Goal: Task Accomplishment & Management: Complete application form

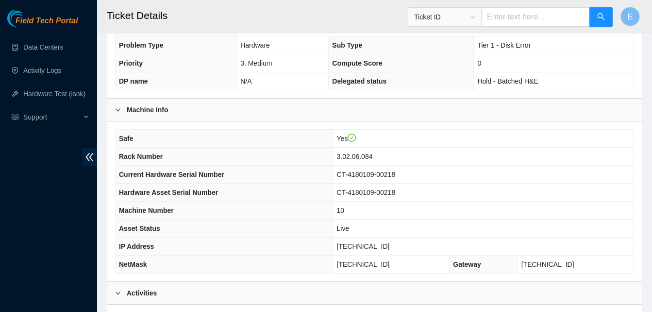
scroll to position [244, 0]
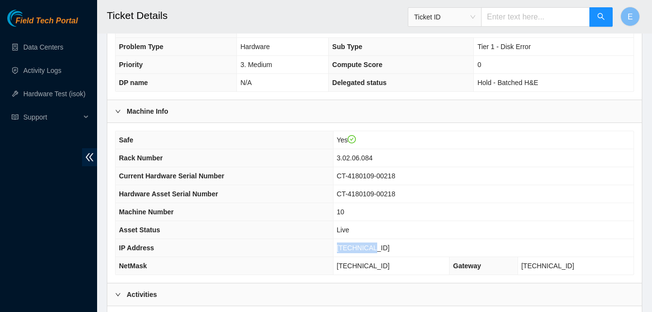
drag, startPoint x: 373, startPoint y: 248, endPoint x: 406, endPoint y: 251, distance: 33.6
click at [406, 251] on td "23.62.6.53" at bounding box center [483, 248] width 300 height 18
copy span "23.62.6.53"
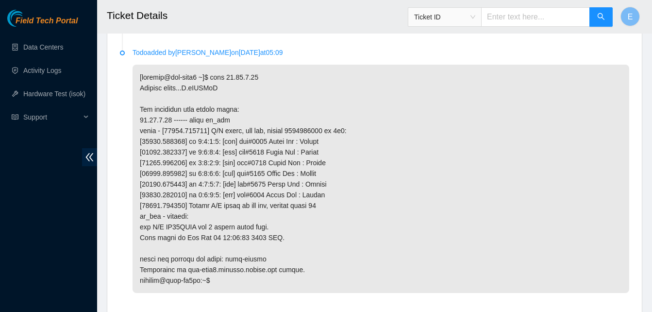
scroll to position [1880, 0]
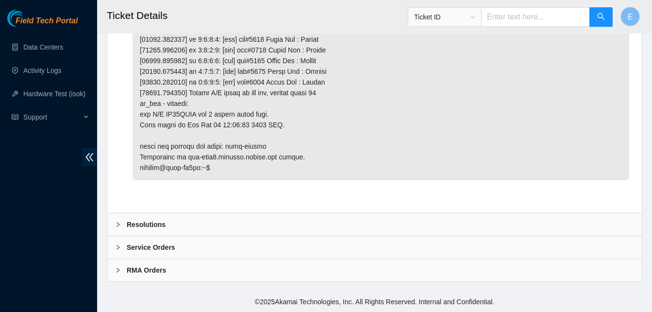
click at [151, 222] on b "Resolutions" at bounding box center [146, 224] width 39 height 11
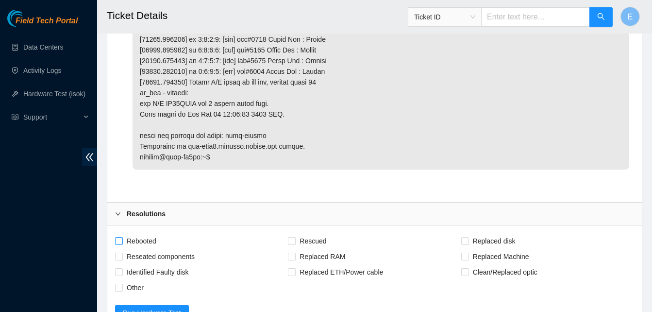
click at [118, 244] on input "Rebooted" at bounding box center [118, 240] width 7 height 7
checkbox input "true"
click at [289, 244] on input "Rescued" at bounding box center [291, 240] width 7 height 7
checkbox input "true"
click at [468, 245] on span at bounding box center [465, 241] width 8 height 8
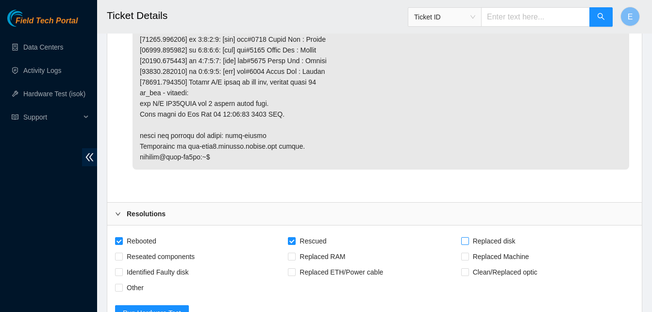
click at [468, 244] on input "Replaced disk" at bounding box center [464, 240] width 7 height 7
checkbox input "true"
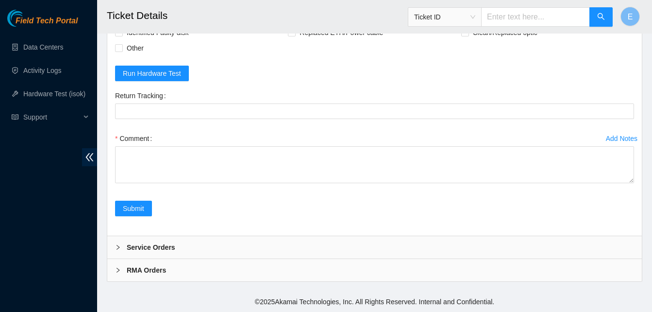
scroll to position [2130, 0]
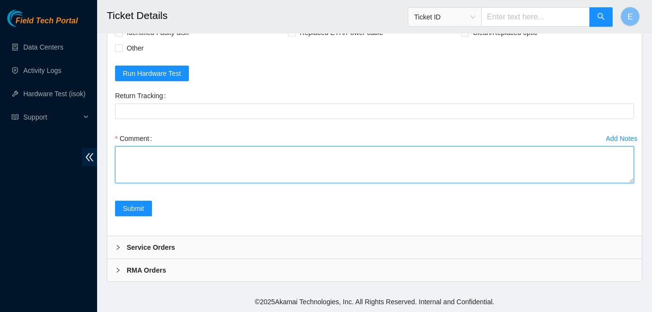
click at [143, 158] on textarea "Comment" at bounding box center [374, 164] width 519 height 37
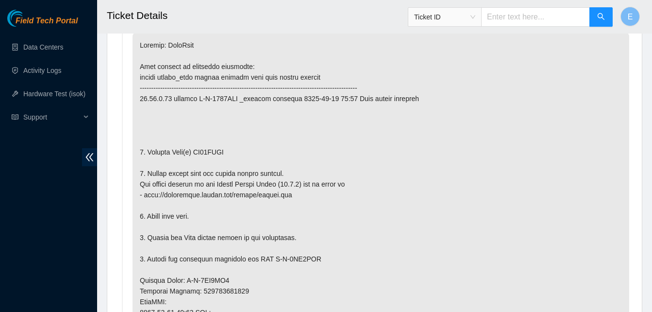
scroll to position [550, 0]
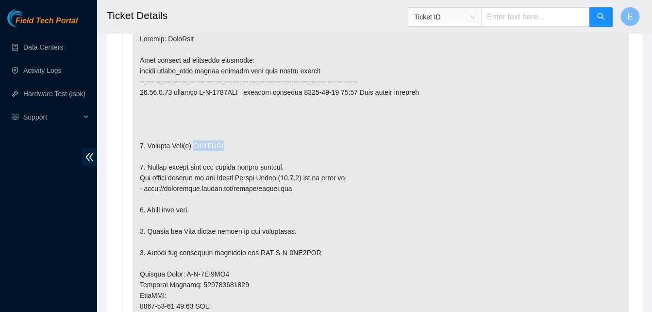
drag, startPoint x: 193, startPoint y: 147, endPoint x: 223, endPoint y: 150, distance: 30.3
click at [223, 150] on p at bounding box center [380, 284] width 496 height 516
copy p "ZC14ZTGS"
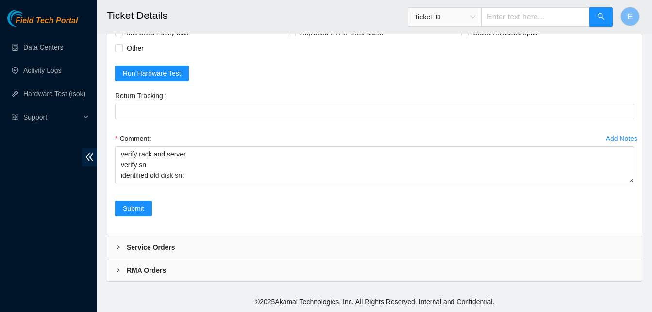
scroll to position [2130, 0]
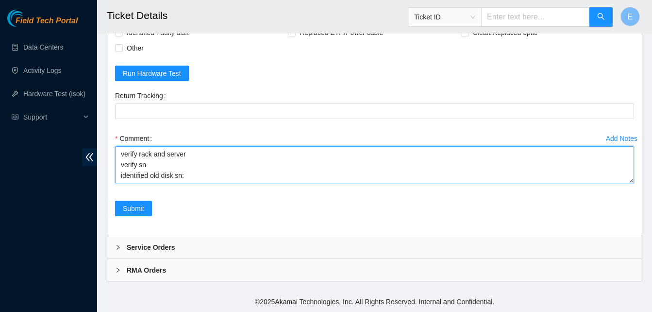
click at [187, 176] on textarea "verify rack and server verify sn identified old disk sn:" at bounding box center [374, 164] width 519 height 37
paste textarea "ZC14ZTGS"
paste textarea "347477 07-10-2025 02:19:32 23.62.6.53 COMPLETE Result Detail Message Ticket ID …"
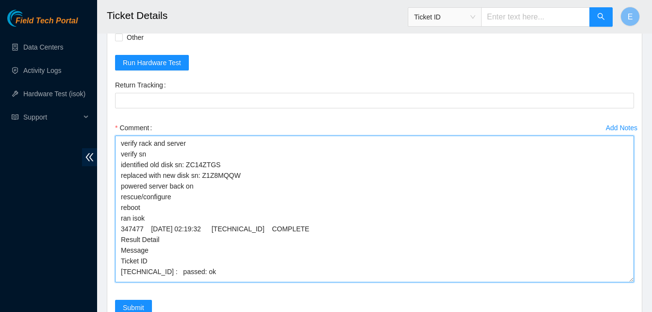
scroll to position [0, 0]
drag, startPoint x: 631, startPoint y: 181, endPoint x: 623, endPoint y: 306, distance: 126.0
click at [623, 282] on textarea "verify rack and server verify sn identified old disk sn: ZC14ZTGS replaced with…" at bounding box center [374, 208] width 519 height 147
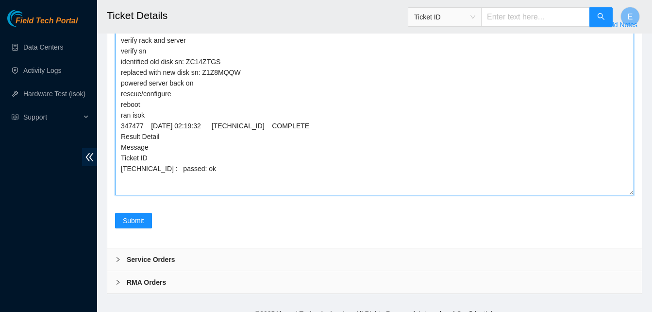
scroll to position [2233, 0]
type textarea "verify rack and server verify sn identified old disk sn: ZC14ZTGS replaced with…"
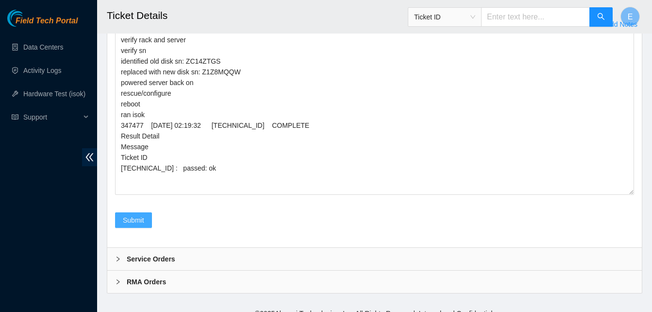
click at [128, 225] on span "Submit" at bounding box center [133, 219] width 21 height 11
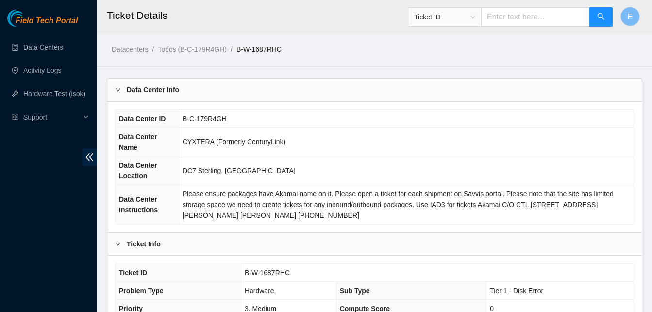
scroll to position [336, 0]
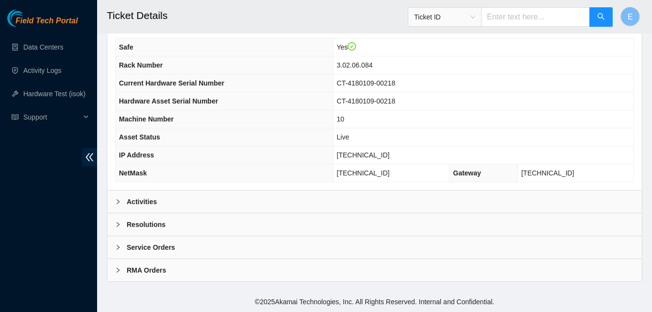
click at [147, 202] on b "Activities" at bounding box center [142, 201] width 30 height 11
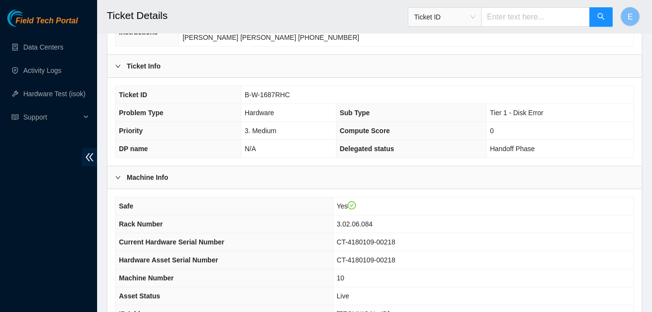
scroll to position [150, 0]
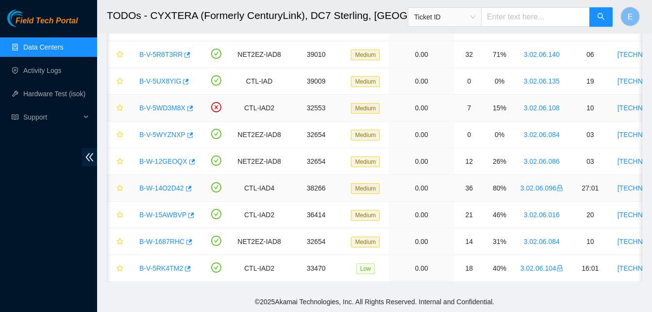
scroll to position [0, 21]
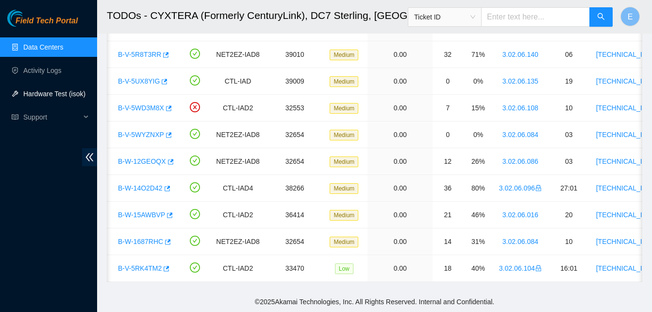
click at [59, 92] on link "Hardware Test (isok)" at bounding box center [54, 94] width 62 height 8
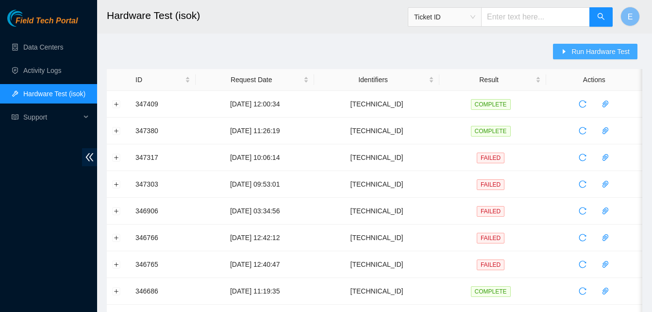
click at [571, 51] on button "Run Hardware Test" at bounding box center [595, 52] width 84 height 16
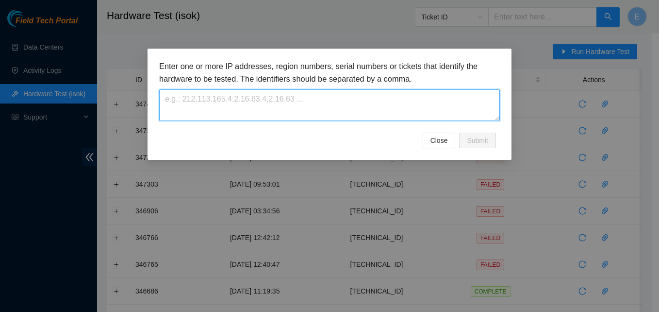
click at [327, 107] on textarea at bounding box center [329, 105] width 341 height 32
paste textarea "[TECHNICAL_ID]"
type textarea "23.62.6.53"
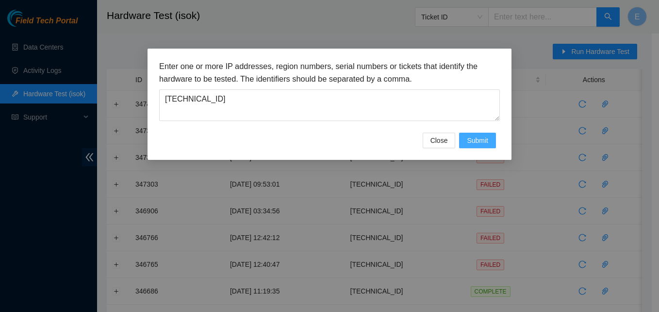
click at [480, 140] on span "Submit" at bounding box center [477, 140] width 21 height 11
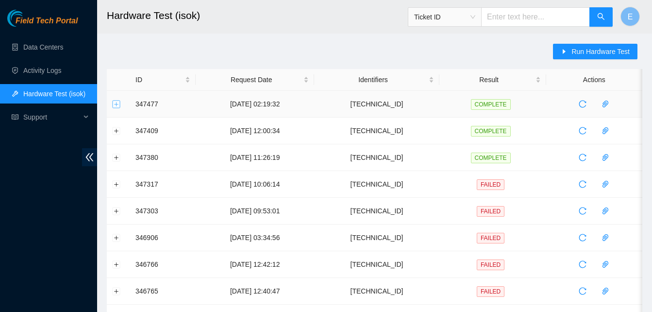
click at [115, 103] on button "Expand row" at bounding box center [117, 104] width 8 height 8
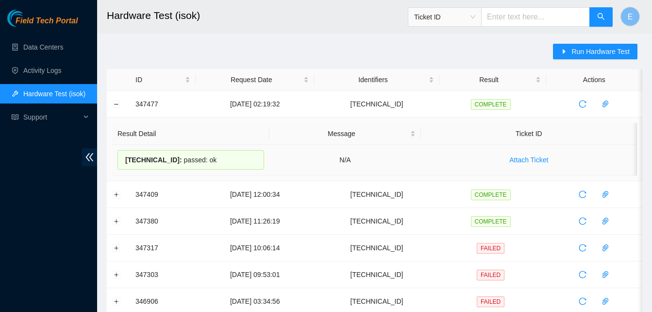
drag, startPoint x: 132, startPoint y: 105, endPoint x: 200, endPoint y: 160, distance: 87.7
copy tbody "347477 07-10-2025 02:19:32 23.62.6.53 COMPLETE Result Detail Message Ticket ID …"
click at [50, 47] on link "Data Centers" at bounding box center [43, 47] width 40 height 8
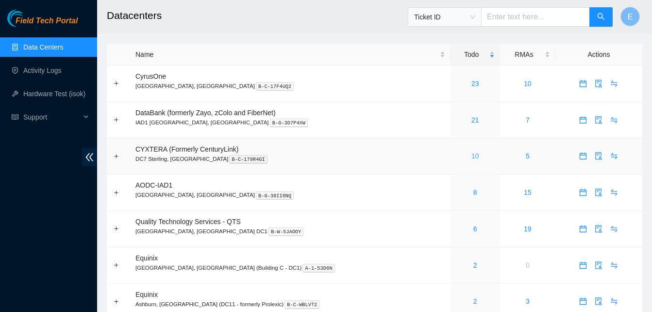
click at [471, 154] on link "10" at bounding box center [475, 156] width 8 height 8
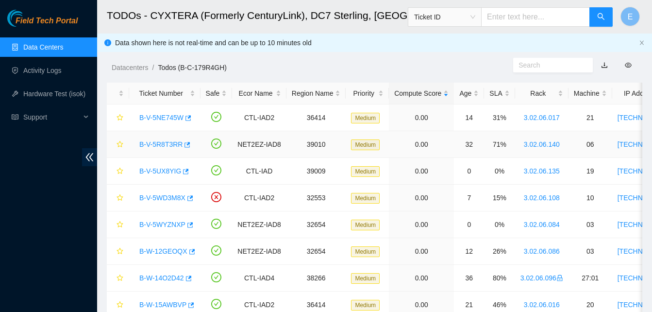
scroll to position [70, 0]
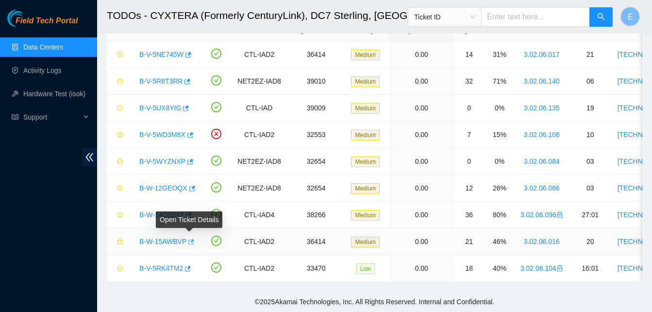
click at [187, 238] on icon "button" at bounding box center [190, 241] width 7 height 7
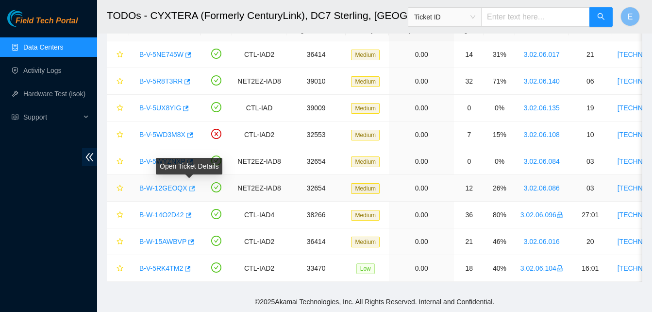
click at [189, 185] on icon "button" at bounding box center [191, 188] width 7 height 7
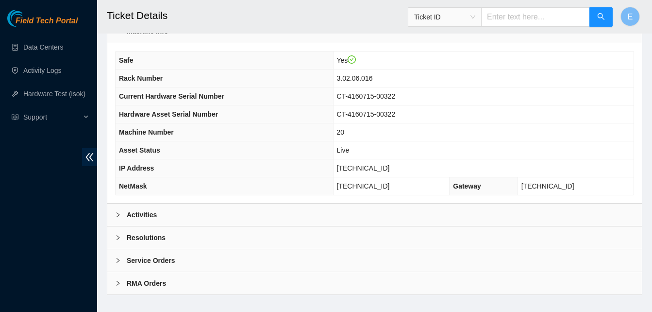
scroll to position [336, 0]
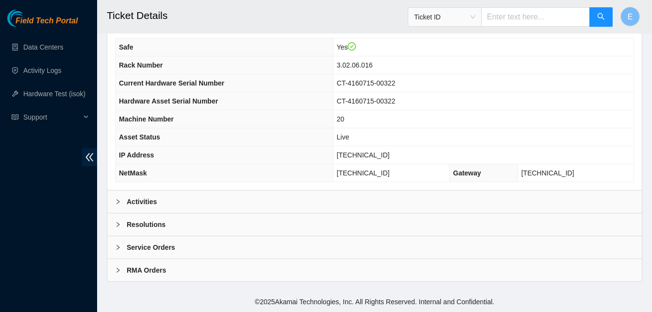
click at [135, 201] on b "Activities" at bounding box center [142, 201] width 30 height 11
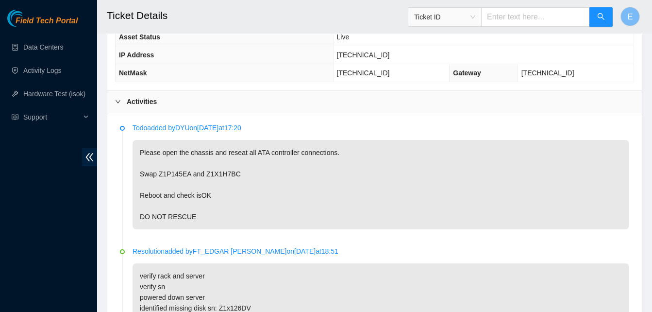
scroll to position [437, 0]
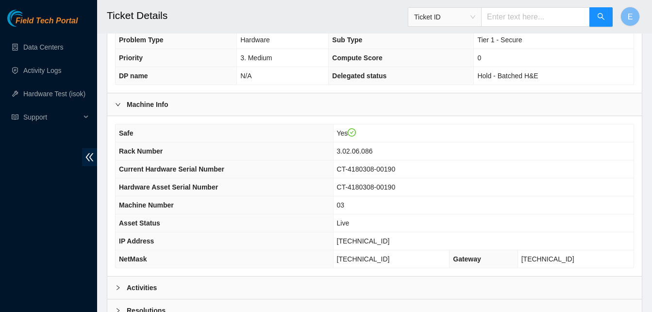
scroll to position [336, 0]
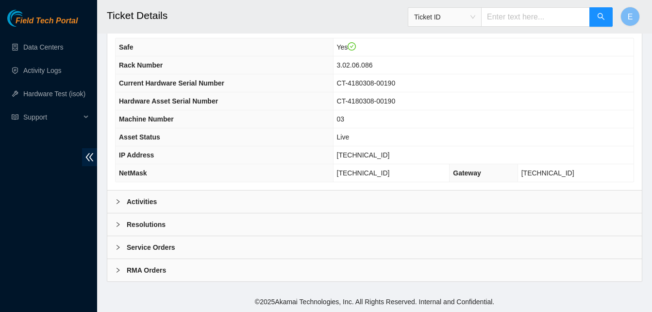
click at [139, 200] on b "Activities" at bounding box center [142, 201] width 30 height 11
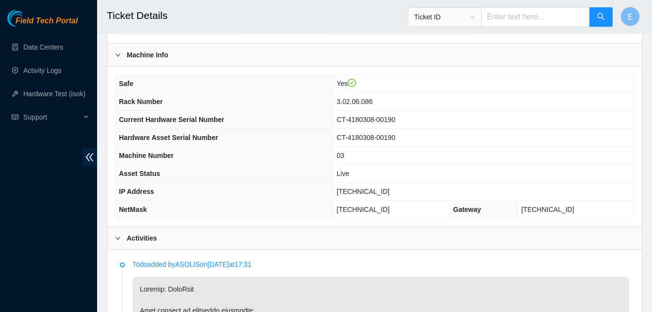
scroll to position [299, 0]
drag, startPoint x: 375, startPoint y: 191, endPoint x: 406, endPoint y: 193, distance: 31.1
click at [390, 193] on span "23.62.6.100" at bounding box center [363, 192] width 53 height 8
copy span "23.62.6.100"
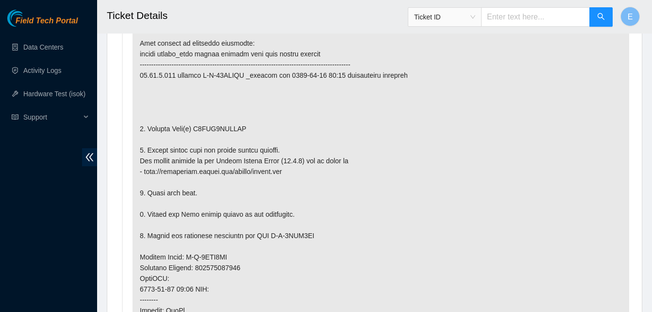
scroll to position [568, 0]
drag, startPoint x: 190, startPoint y: 127, endPoint x: 210, endPoint y: 129, distance: 20.0
click at [210, 129] on p at bounding box center [380, 266] width 496 height 516
drag, startPoint x: 210, startPoint y: 129, endPoint x: 196, endPoint y: 126, distance: 14.4
click at [196, 126] on p at bounding box center [380, 266] width 496 height 516
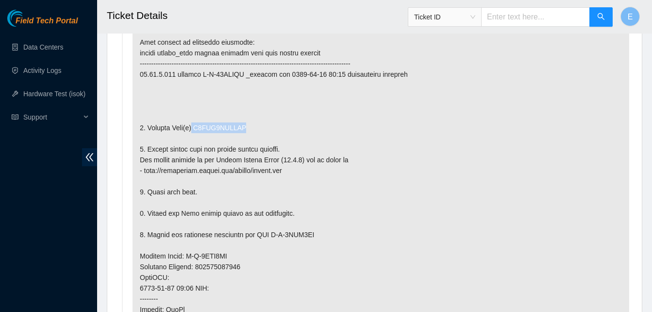
drag, startPoint x: 192, startPoint y: 123, endPoint x: 245, endPoint y: 131, distance: 52.9
click at [245, 131] on p at bounding box center [380, 266] width 496 height 516
copy p "Z5QDK1GNFJKA"
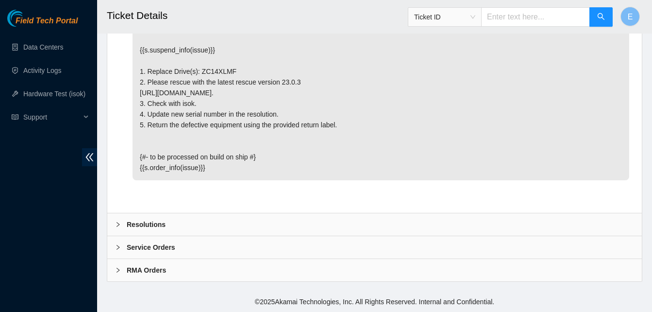
scroll to position [3869, 0]
click at [157, 226] on b "Resolutions" at bounding box center [146, 224] width 39 height 11
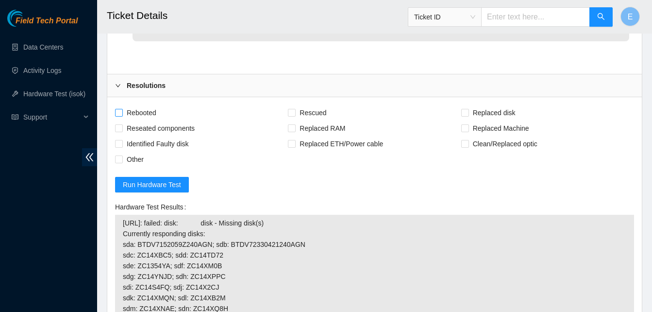
click at [118, 115] on input "Rebooted" at bounding box center [118, 112] width 7 height 7
checkbox input "true"
click at [296, 120] on span "Rescued" at bounding box center [313, 113] width 34 height 16
click at [295, 115] on input "Rescued" at bounding box center [291, 112] width 7 height 7
checkbox input "true"
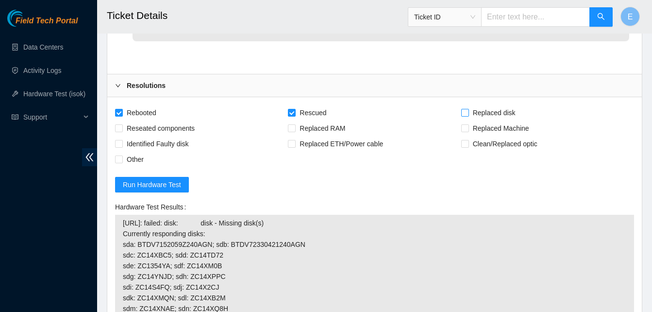
click at [468, 116] on span at bounding box center [465, 113] width 8 height 8
click at [468, 115] on input "Replaced disk" at bounding box center [464, 112] width 7 height 7
checkbox input "true"
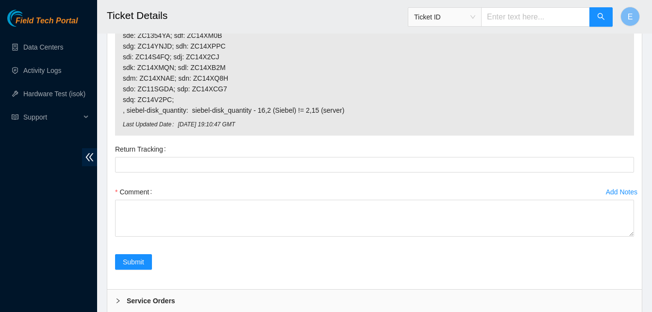
scroll to position [4291, 0]
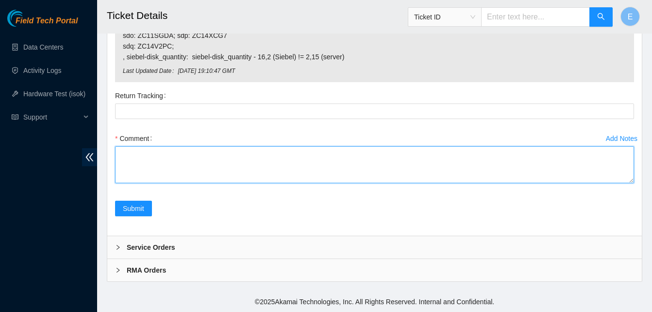
click at [135, 163] on textarea "Comment" at bounding box center [374, 164] width 519 height 37
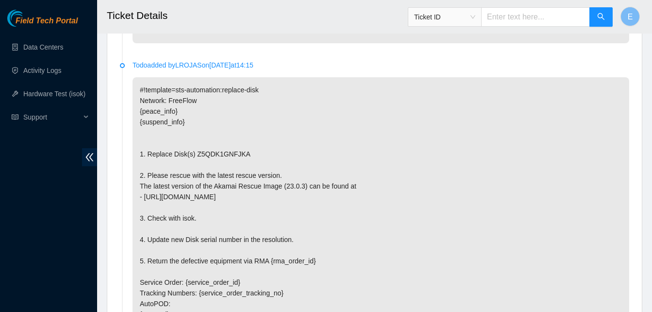
scroll to position [1396, 0]
drag, startPoint x: 192, startPoint y: 152, endPoint x: 242, endPoint y: 156, distance: 49.7
click at [242, 156] on p "#!template=sts-automation:replace-disk Network: FreeFlow {peace_info} {suspend_…" at bounding box center [380, 234] width 496 height 313
copy p "Z5QDK1GNFJKA"
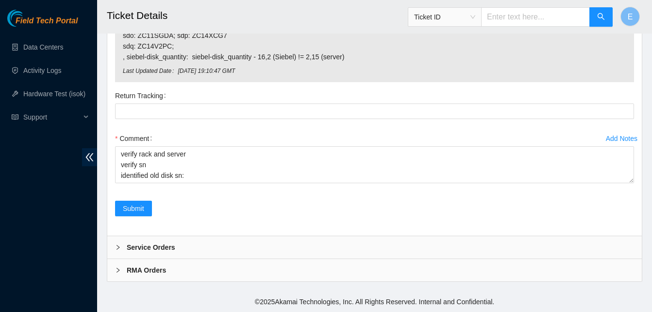
scroll to position [4291, 0]
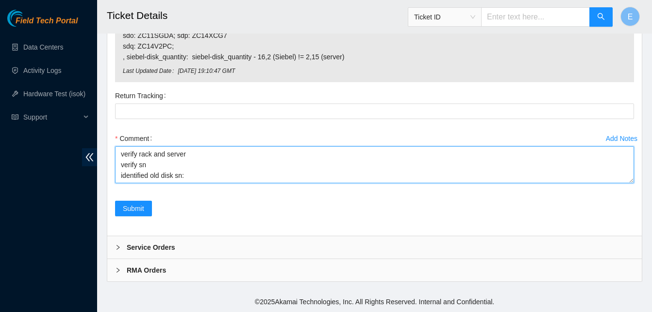
click at [194, 176] on textarea "verify rack and server verify sn identified old disk sn:" at bounding box center [374, 164] width 519 height 37
paste textarea "Z5QDK1GNFJKA"
paste textarea "347536 07-10-2025 03:24:30 23.62.6.100 COMPLETE Result Detail Message Ticket ID…"
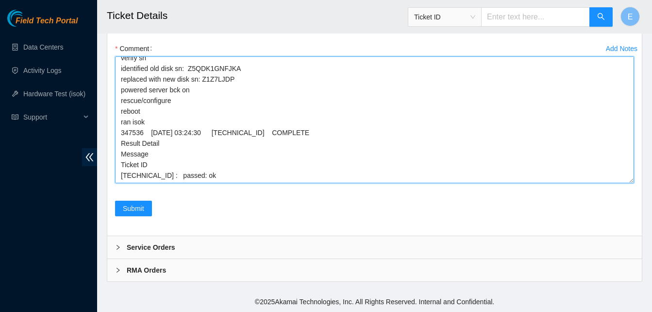
scroll to position [0, 0]
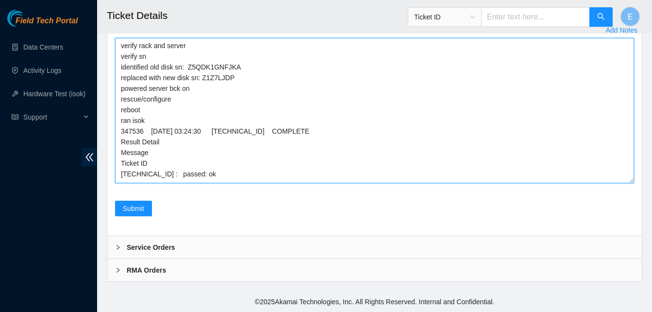
drag, startPoint x: 630, startPoint y: 181, endPoint x: 622, endPoint y: 303, distance: 122.1
click at [622, 183] on textarea "verify rack and server verify sn identified old disk sn: Z5QDK1GNFJKA replaced …" at bounding box center [374, 110] width 519 height 145
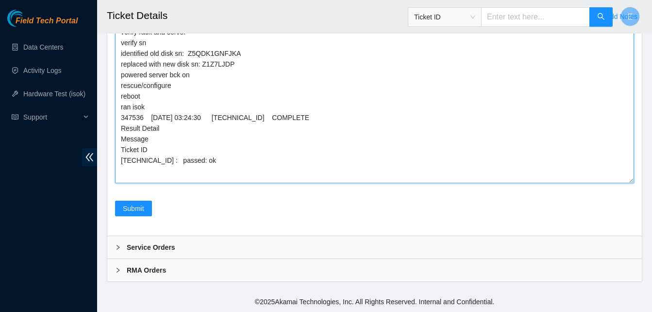
scroll to position [4382, 0]
type textarea "verify rack and server verify sn identified old disk sn: Z5QDK1GNFJKA replaced …"
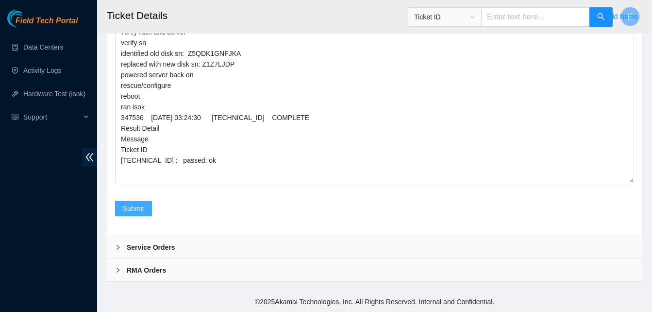
click at [137, 214] on span "Submit" at bounding box center [133, 208] width 21 height 11
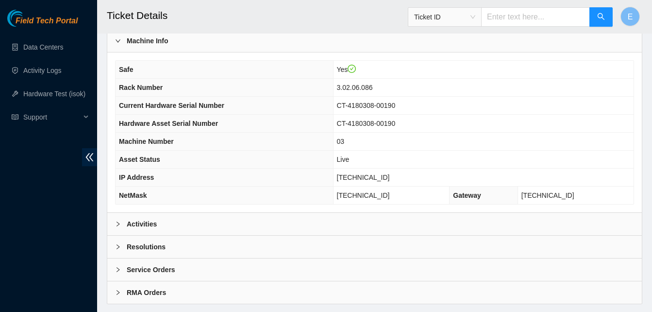
scroll to position [336, 0]
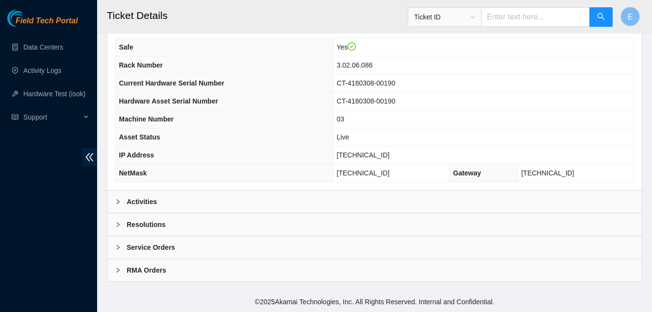
click at [146, 203] on b "Activities" at bounding box center [142, 201] width 30 height 11
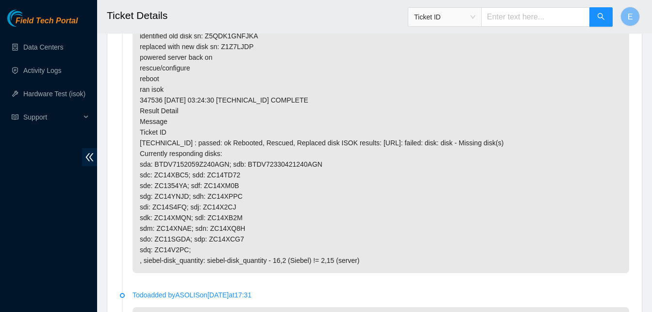
scroll to position [575, 0]
click at [358, 257] on p "verify rack and server verify sn identified old disk sn: Z5QDK1GNFJKA replaced …" at bounding box center [380, 136] width 496 height 271
click at [360, 261] on p "verify rack and server verify sn identified old disk sn: Z5QDK1GNFJKA replaced …" at bounding box center [380, 136] width 496 height 271
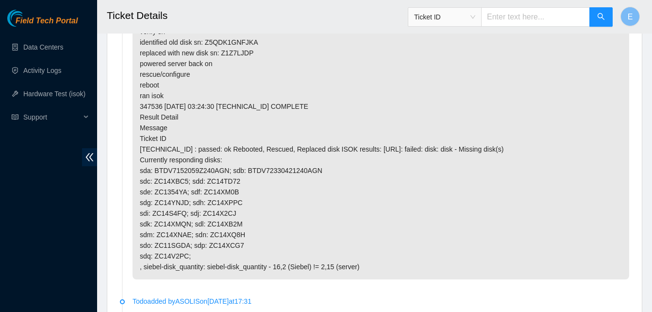
scroll to position [568, 0]
click at [356, 267] on p "verify rack and server verify sn identified old disk sn: Z5QDK1GNFJKA replaced …" at bounding box center [380, 143] width 496 height 271
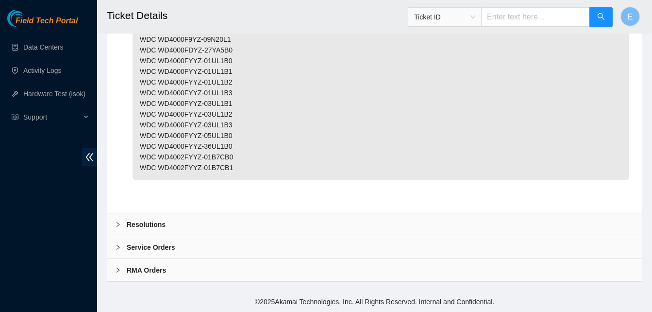
scroll to position [3890, 0]
click at [143, 226] on b "Resolutions" at bounding box center [146, 224] width 39 height 11
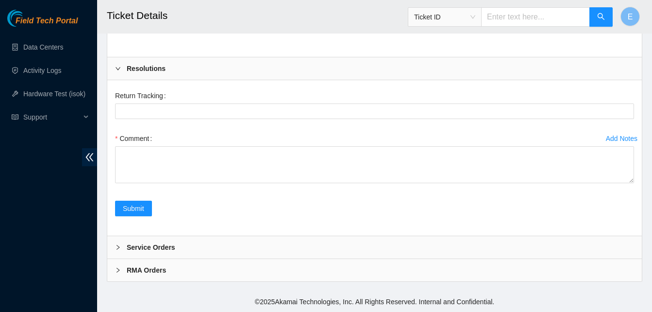
scroll to position [4014, 0]
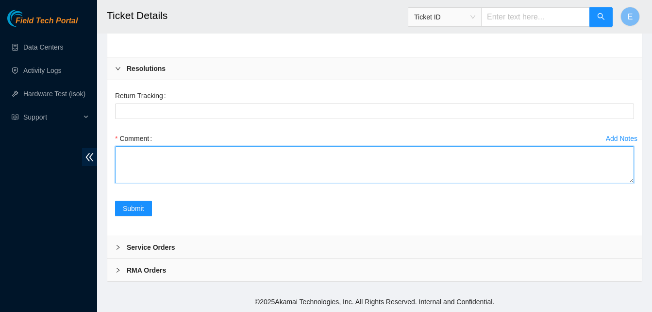
click at [133, 183] on textarea "Comment" at bounding box center [374, 164] width 519 height 37
paste textarea "347536 07-10-2025 03:24:30 23.62.6.100 COMPLETE Result Detail Message Ticket ID…"
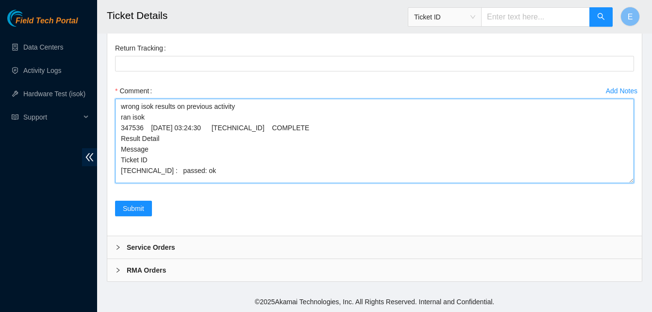
scroll to position [0, 0]
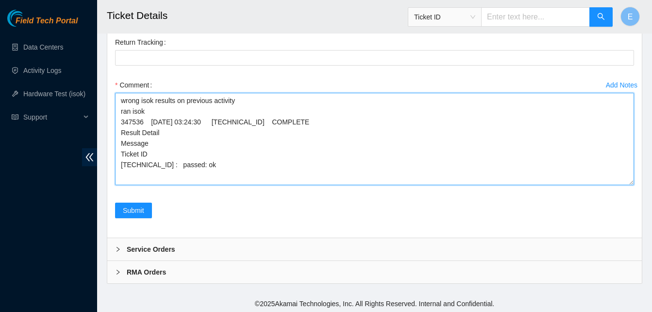
drag, startPoint x: 628, startPoint y: 214, endPoint x: 626, endPoint y: 269, distance: 55.4
click at [626, 185] on textarea "wrong isok results on previous activity ran isok 347536 07-10-2025 03:24:30 23.…" at bounding box center [374, 139] width 519 height 92
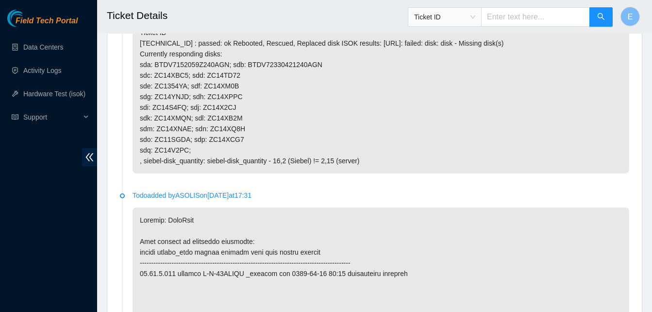
scroll to position [674, 0]
type textarea "wrong isok results on previous activity ran isok 347536 07-10-2025 03:24:30 23.…"
drag, startPoint x: 378, startPoint y: 155, endPoint x: 295, endPoint y: 119, distance: 90.2
click at [295, 119] on p "verify rack and server verify sn identified old disk sn: Z5QDK1GNFJKA replaced …" at bounding box center [380, 37] width 496 height 271
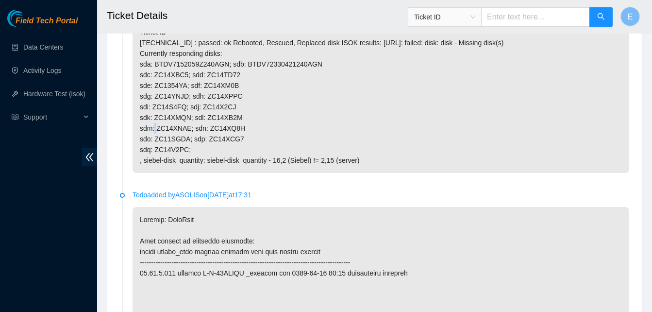
click at [295, 119] on p "verify rack and server verify sn identified old disk sn: Z5QDK1GNFJKA replaced …" at bounding box center [380, 37] width 496 height 271
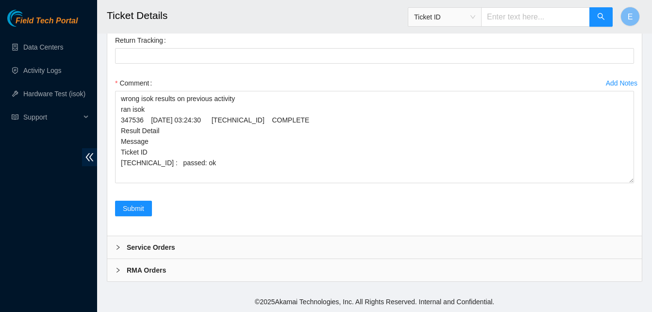
scroll to position [4101, 0]
click at [138, 209] on span "Submit" at bounding box center [133, 208] width 21 height 11
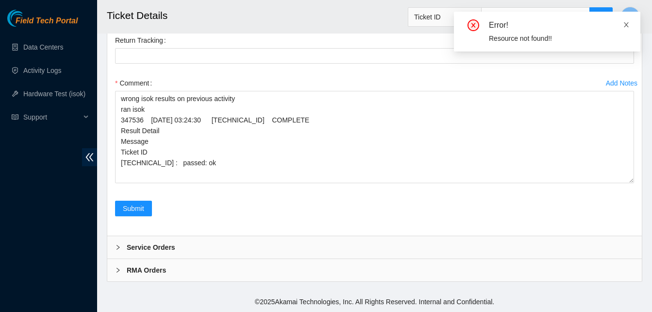
click at [628, 22] on icon "close" at bounding box center [626, 24] width 5 height 5
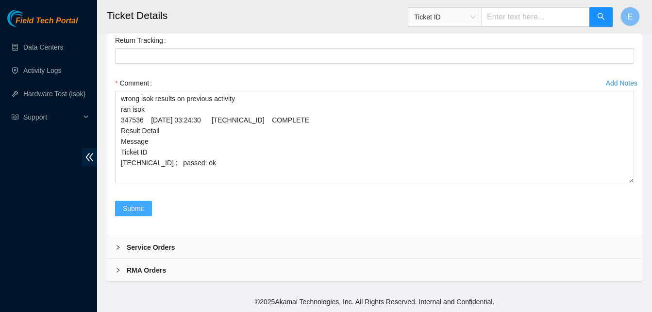
click at [133, 209] on span "Submit" at bounding box center [133, 208] width 21 height 11
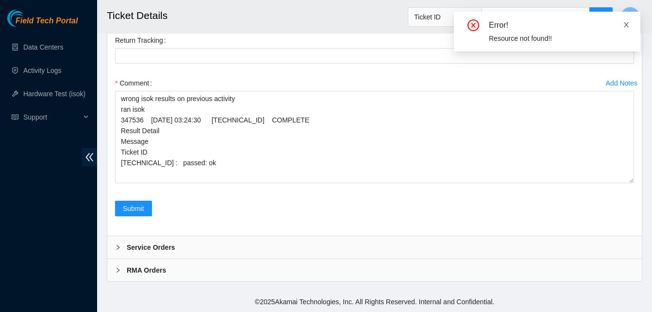
click at [627, 23] on icon "close" at bounding box center [626, 24] width 5 height 5
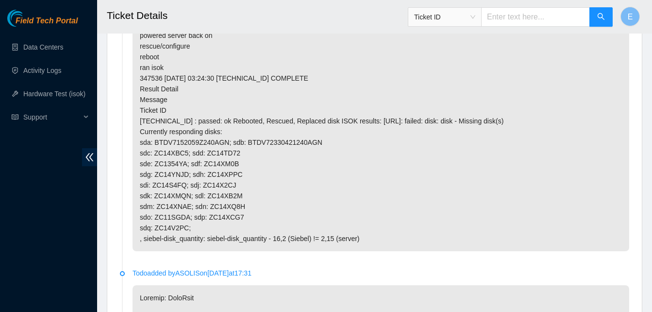
scroll to position [593, 0]
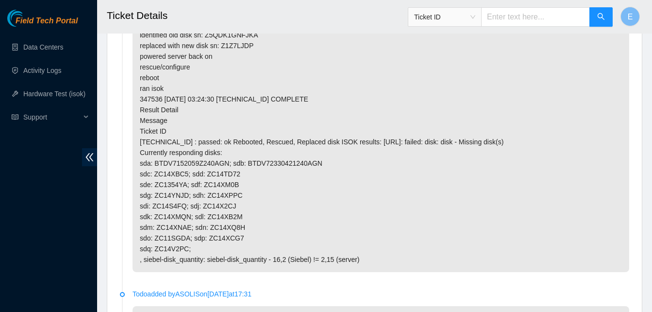
click at [276, 123] on p "verify rack and server verify sn identified old disk sn: Z5QDK1GNFJKA replaced …" at bounding box center [380, 136] width 496 height 271
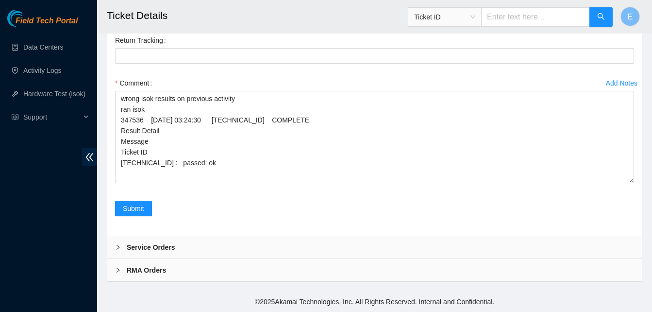
scroll to position [4120, 0]
click at [140, 208] on span "Submit" at bounding box center [133, 208] width 21 height 11
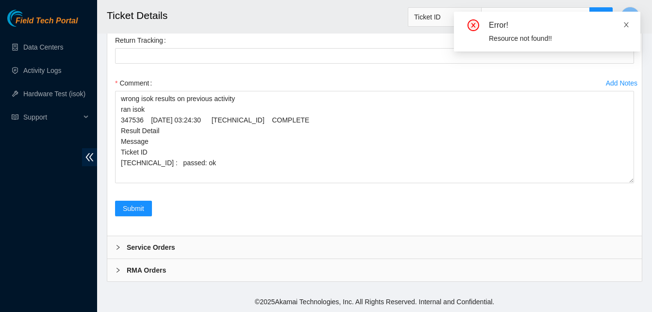
click at [626, 24] on icon "close" at bounding box center [626, 24] width 7 height 7
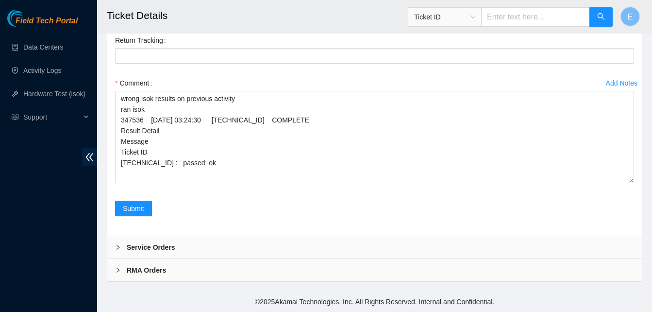
click at [617, 80] on div "Add Notes" at bounding box center [622, 83] width 32 height 7
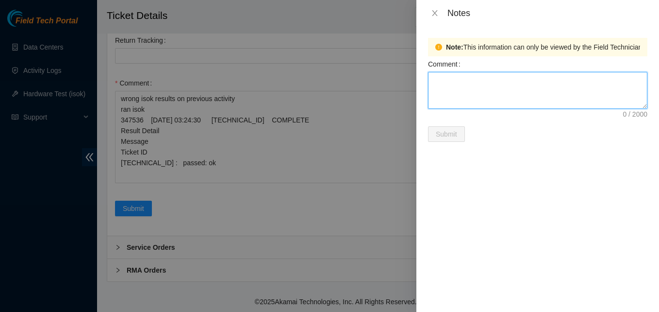
click at [449, 88] on textarea "Comment" at bounding box center [537, 90] width 219 height 37
paste textarea "347536 07-10-2025 03:24:30 23.62.6.100 COMPLETE Result Detail Message Ticket ID…"
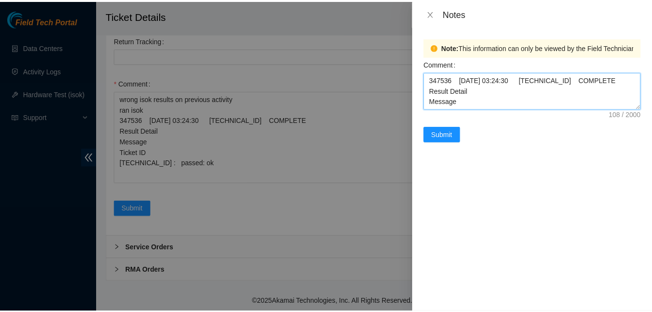
scroll to position [18, 0]
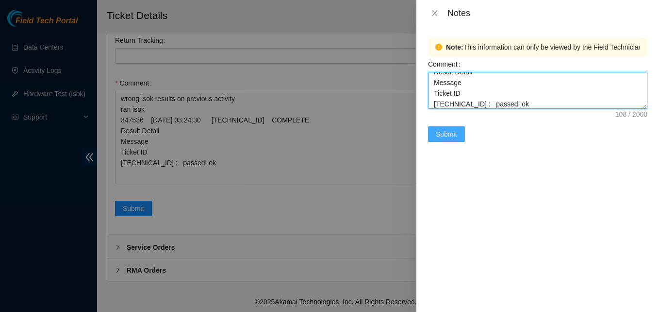
type textarea "347536 07-10-2025 03:24:30 23.62.6.100 COMPLETE Result Detail Message Ticket ID…"
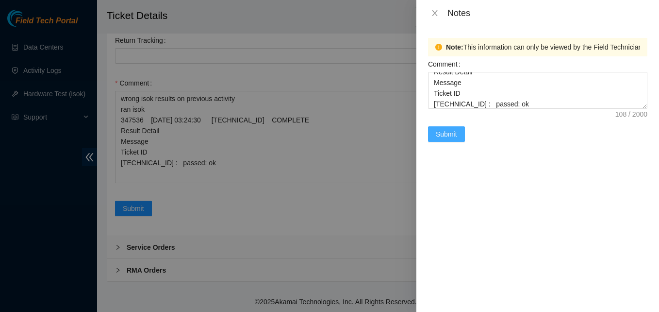
click at [442, 131] on span "Submit" at bounding box center [446, 134] width 21 height 11
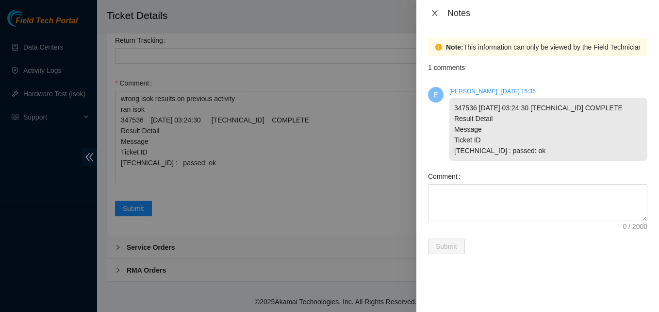
click at [431, 11] on icon "close" at bounding box center [435, 13] width 8 height 8
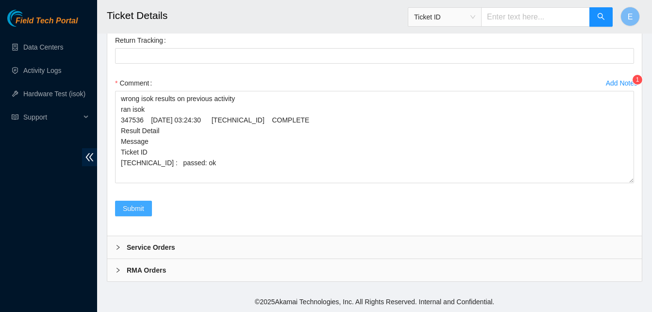
click at [129, 209] on span "Submit" at bounding box center [133, 208] width 21 height 11
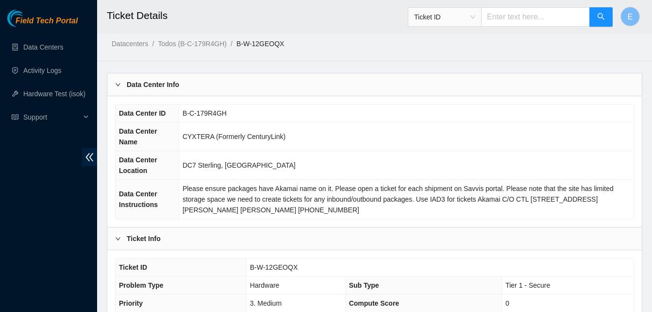
scroll to position [0, 0]
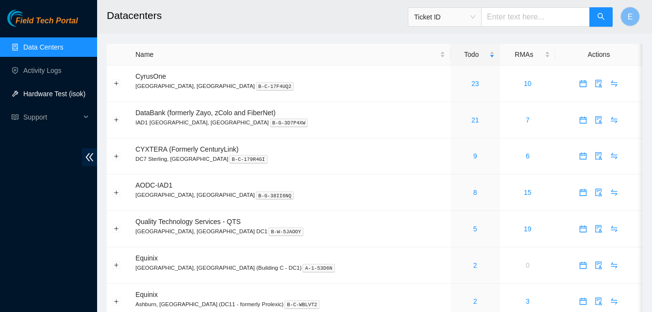
click at [62, 94] on link "Hardware Test (isok)" at bounding box center [54, 94] width 62 height 8
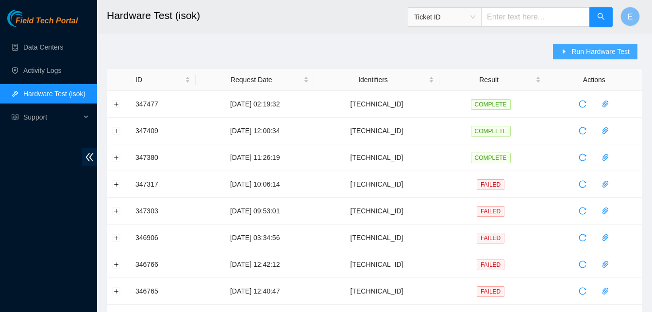
click at [598, 49] on span "Run Hardware Test" at bounding box center [600, 51] width 58 height 11
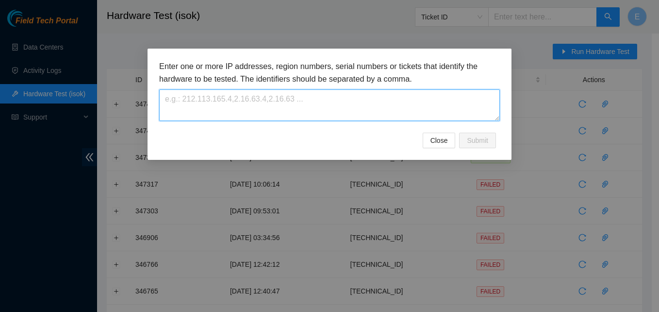
click at [406, 104] on textarea at bounding box center [329, 105] width 341 height 32
paste textarea "[TECHNICAL_ID]"
type textarea "23.62.6.100"
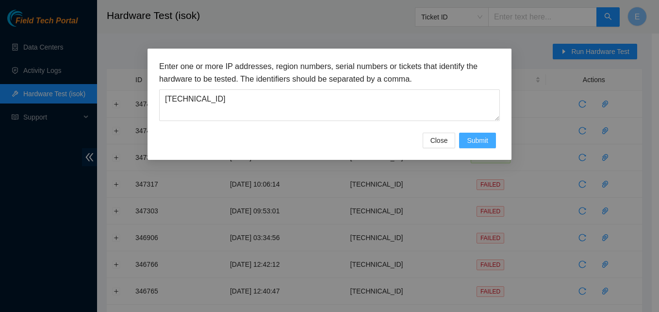
click at [491, 138] on button "Submit" at bounding box center [477, 140] width 37 height 16
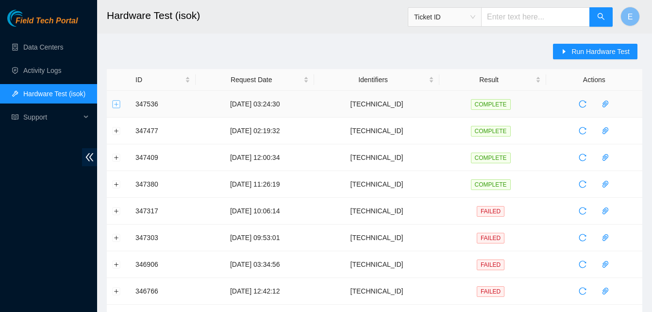
click at [116, 108] on button "Expand row" at bounding box center [117, 104] width 8 height 8
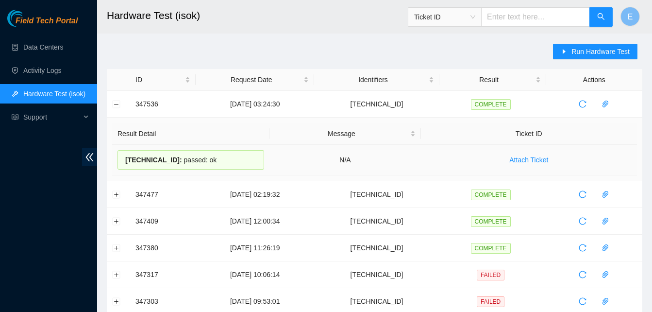
drag, startPoint x: 134, startPoint y: 101, endPoint x: 202, endPoint y: 165, distance: 93.7
copy tbody "347536 07-10-2025 03:24:30 23.62.6.100 COMPLETE Result Detail Message Ticket ID…"
drag, startPoint x: 135, startPoint y: 103, endPoint x: 206, endPoint y: 155, distance: 88.2
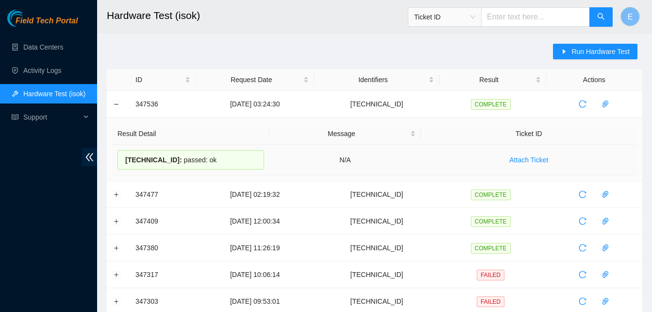
copy tbody "347536 07-10-2025 03:24:30 23.62.6.100 COMPLETE Result Detail Message Ticket ID…"
click at [44, 51] on link "Data Centers" at bounding box center [43, 47] width 40 height 8
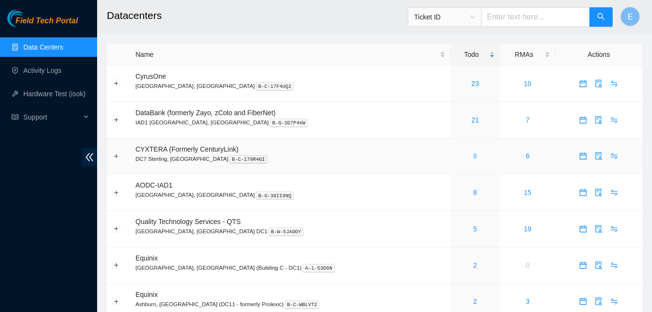
click at [473, 157] on link "8" at bounding box center [475, 156] width 4 height 8
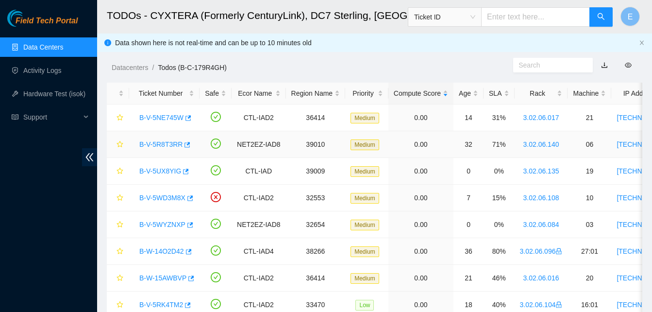
scroll to position [44, 0]
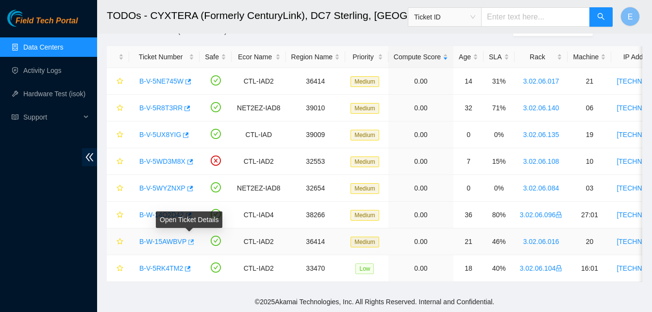
click at [187, 238] on icon "button" at bounding box center [190, 241] width 7 height 7
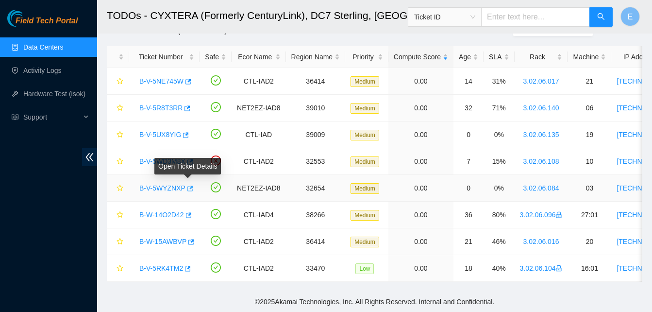
click at [188, 185] on icon "button" at bounding box center [190, 187] width 6 height 5
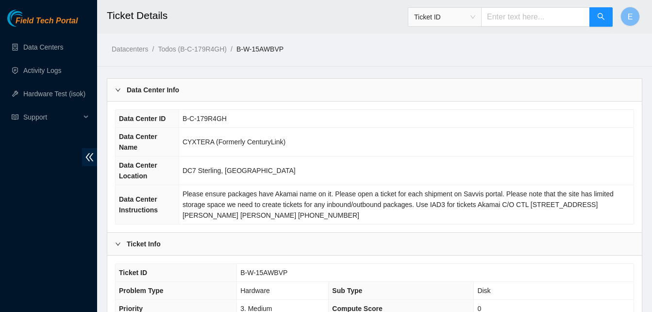
scroll to position [486, 0]
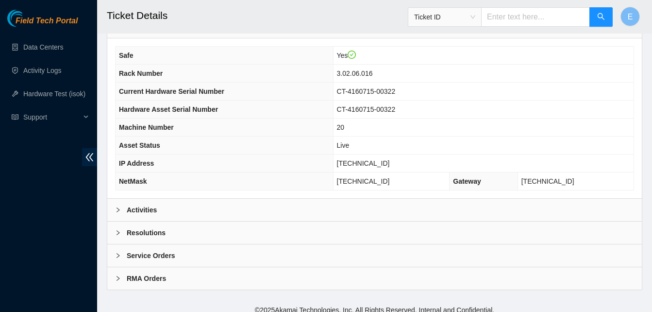
scroll to position [336, 0]
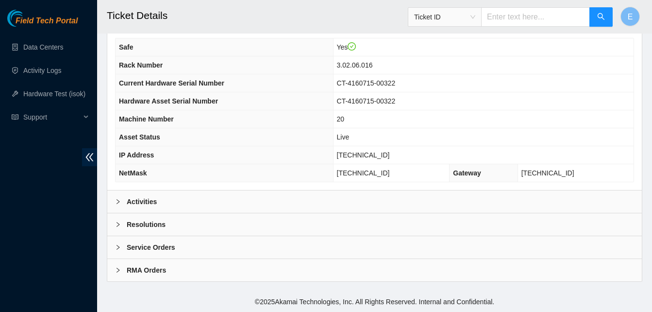
click at [148, 201] on b "Activities" at bounding box center [142, 201] width 30 height 11
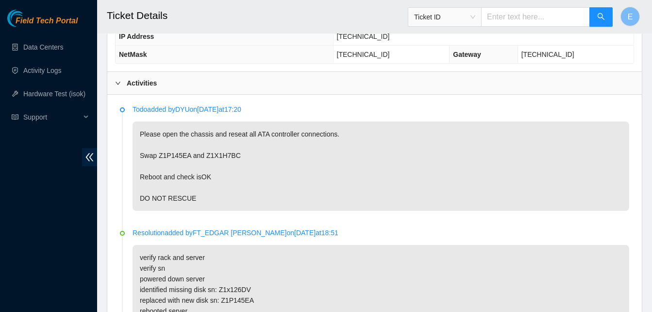
scroll to position [455, 0]
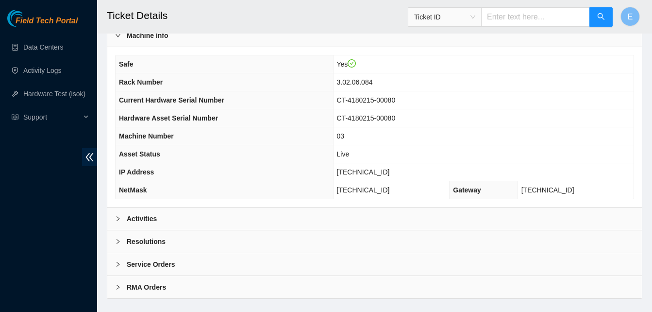
scroll to position [336, 0]
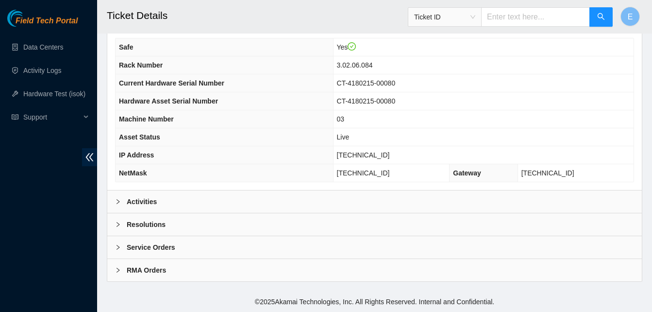
click at [147, 200] on b "Activities" at bounding box center [142, 201] width 30 height 11
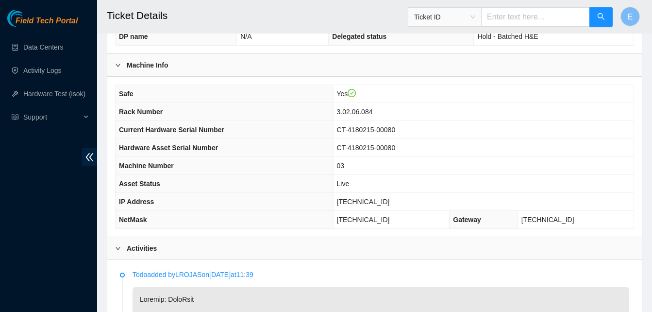
scroll to position [289, 0]
drag, startPoint x: 372, startPoint y: 203, endPoint x: 408, endPoint y: 208, distance: 36.3
click at [408, 208] on td "23.62.6.38" at bounding box center [483, 202] width 300 height 18
copy span "23.62.6.38"
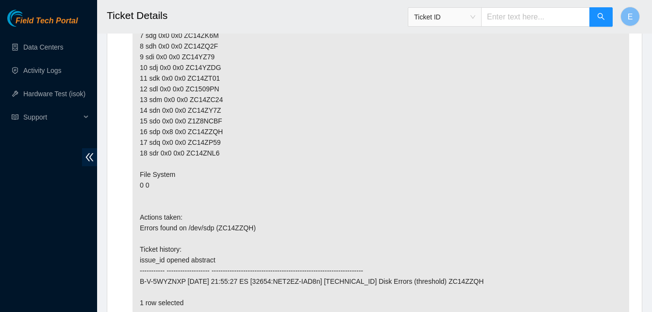
scroll to position [2526, 0]
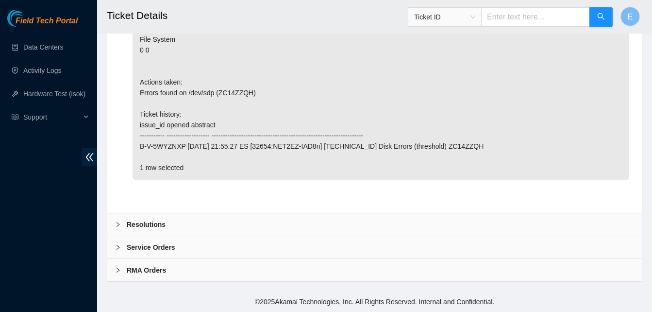
click at [153, 221] on b "Resolutions" at bounding box center [146, 224] width 39 height 11
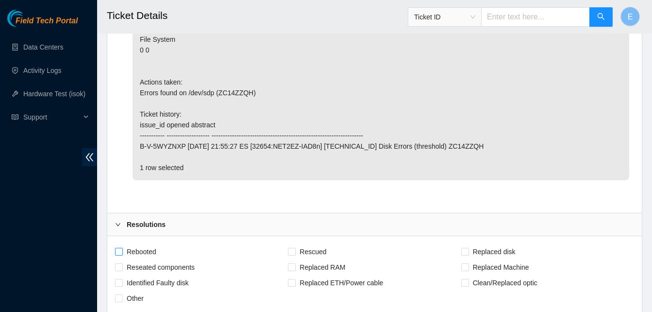
click at [123, 252] on span "Rebooted" at bounding box center [141, 252] width 37 height 16
click at [122, 252] on input "Rebooted" at bounding box center [118, 250] width 7 height 7
checkbox input "true"
click at [292, 253] on input "Rescued" at bounding box center [291, 250] width 7 height 7
checkbox input "true"
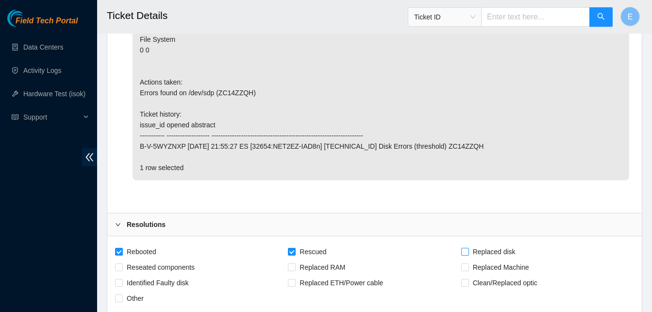
click at [462, 253] on input "Replaced disk" at bounding box center [464, 250] width 7 height 7
checkbox input "true"
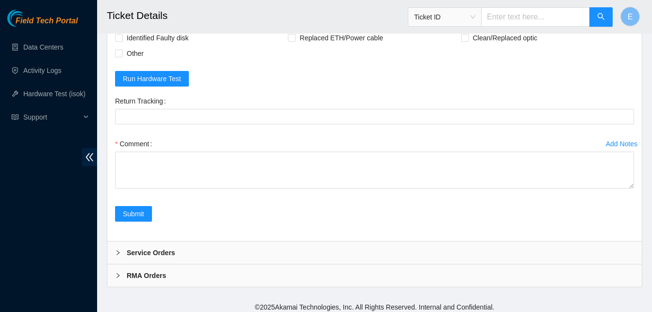
scroll to position [2776, 0]
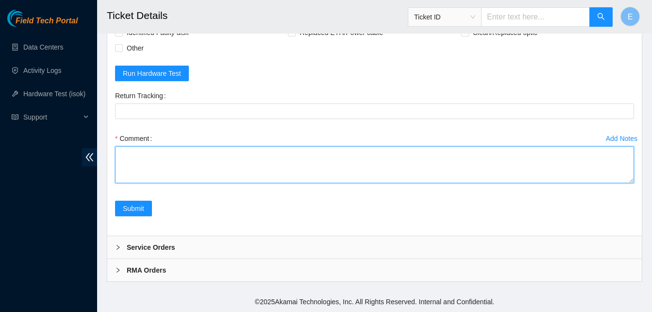
click at [148, 165] on textarea "Comment" at bounding box center [374, 164] width 519 height 37
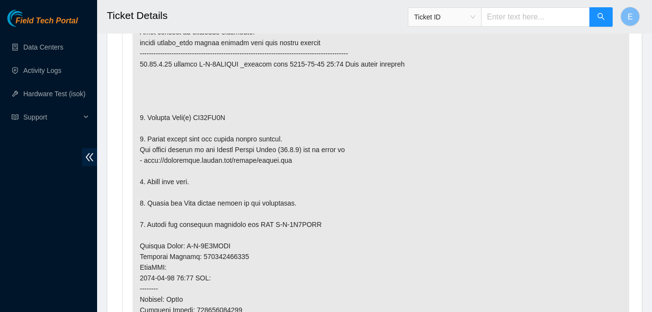
scroll to position [582, 0]
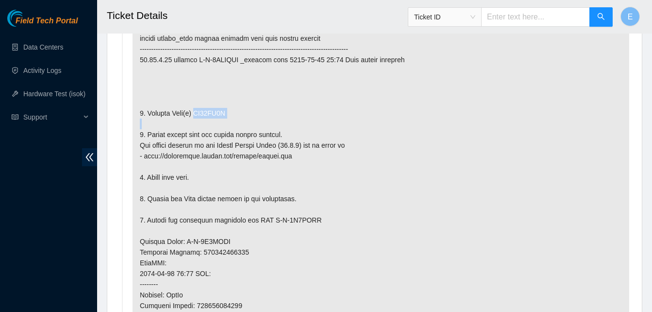
drag, startPoint x: 193, startPoint y: 113, endPoint x: 224, endPoint y: 119, distance: 31.7
click at [224, 119] on p at bounding box center [380, 252] width 496 height 516
copy p "ZC14XQ4T"
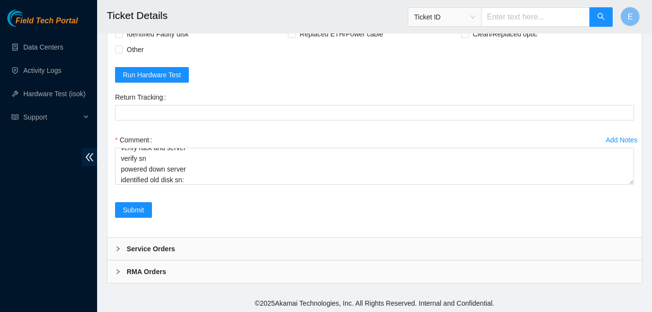
scroll to position [2776, 0]
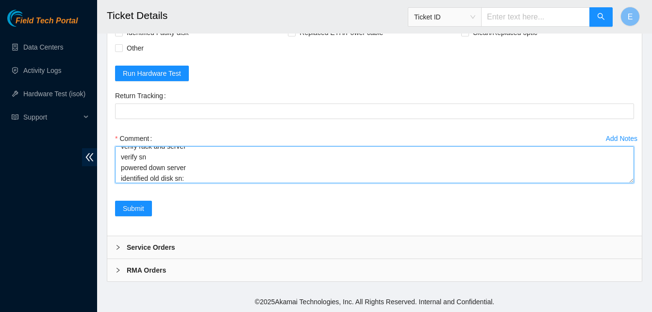
click at [188, 177] on textarea "verify rack and server verify sn powered down server identified old disk sn:" at bounding box center [374, 164] width 519 height 37
paste textarea "ZC14XQ4T"
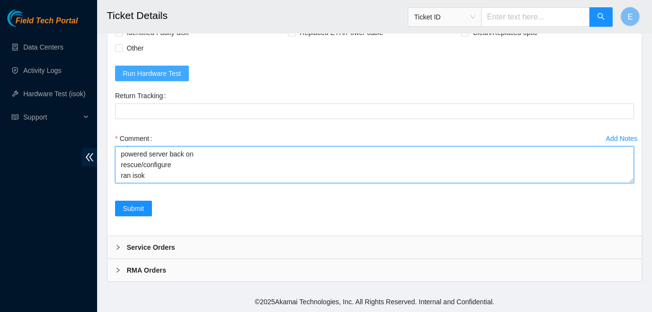
paste textarea "47549 07-10-2025 04:30:03 23.62.6.38 COMPLETE Result Detail Message Ticket ID 2…"
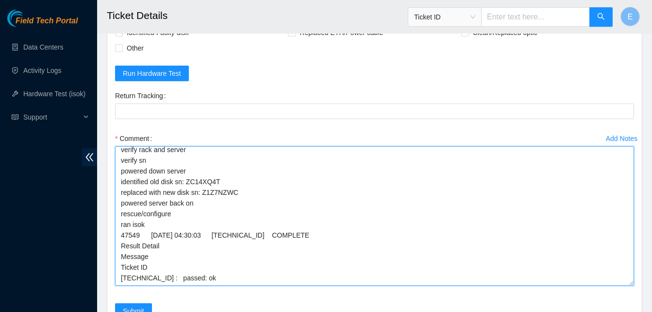
scroll to position [0, 0]
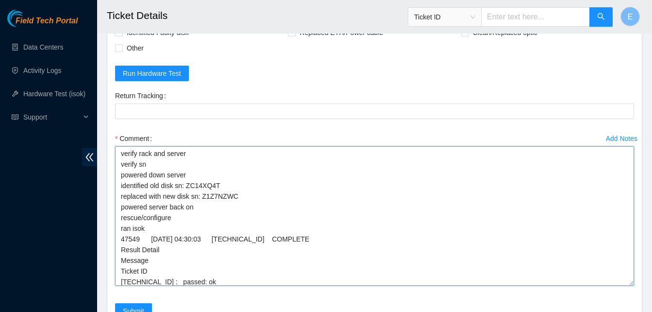
drag, startPoint x: 627, startPoint y: 181, endPoint x: 629, endPoint y: 293, distance: 112.1
click at [629, 285] on textarea "verify rack and server verify sn powered down server identified old disk sn: ZC…" at bounding box center [374, 215] width 519 height 139
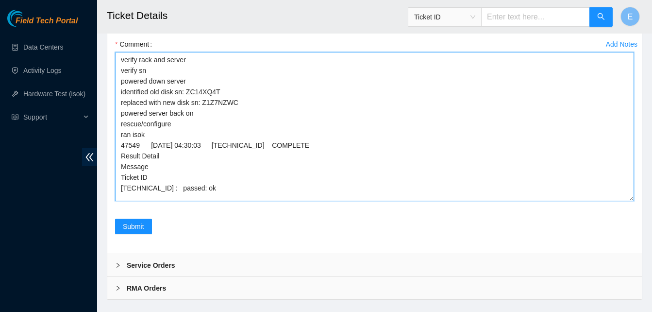
scroll to position [2888, 0]
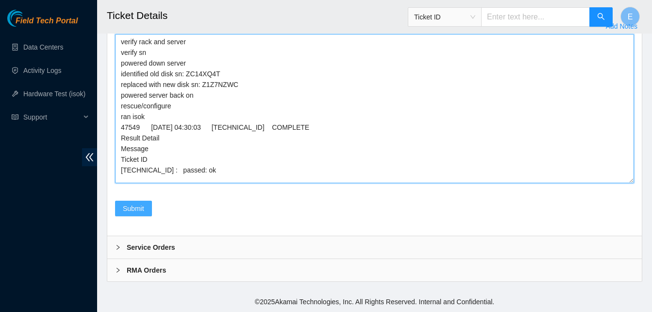
type textarea "verify rack and server verify sn powered down server identified old disk sn: ZC…"
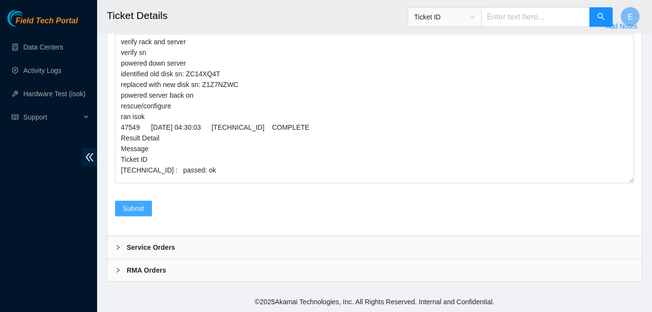
click at [131, 206] on span "Submit" at bounding box center [133, 208] width 21 height 11
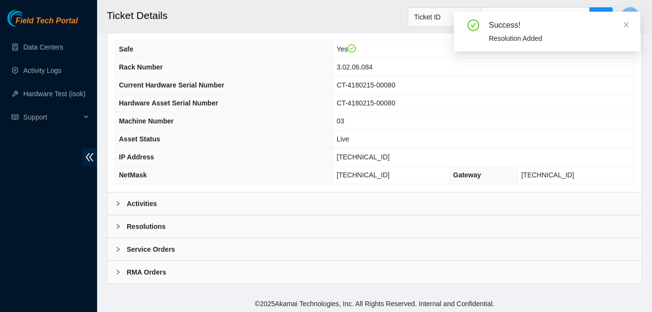
scroll to position [336, 0]
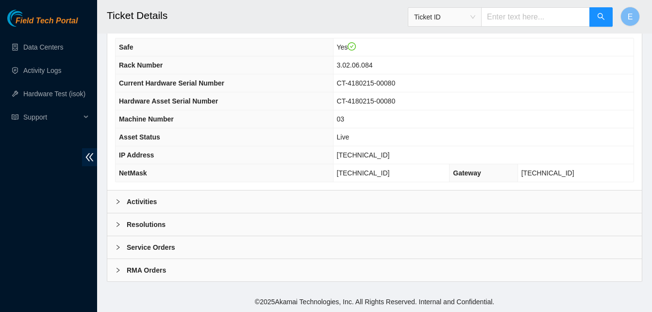
click at [151, 202] on b "Activities" at bounding box center [142, 201] width 30 height 11
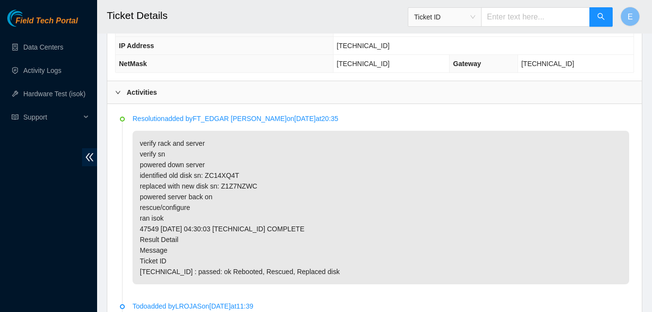
scroll to position [446, 0]
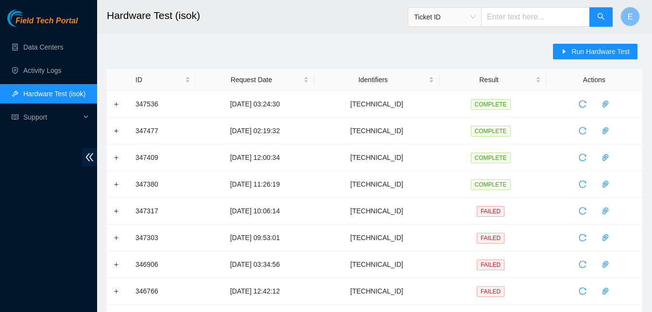
scroll to position [44, 0]
click at [601, 48] on span "Run Hardware Test" at bounding box center [600, 51] width 58 height 11
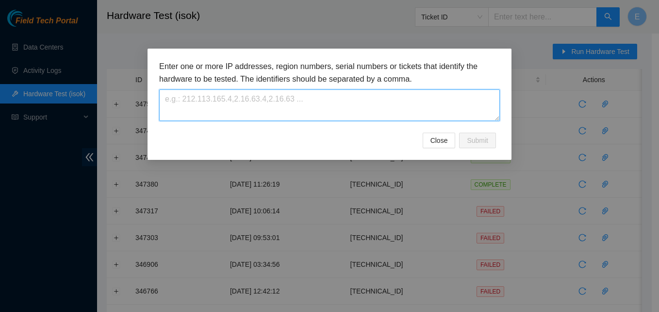
click at [302, 99] on textarea at bounding box center [329, 105] width 341 height 32
paste textarea "23.62.6.38"
type textarea "23.62.6.38"
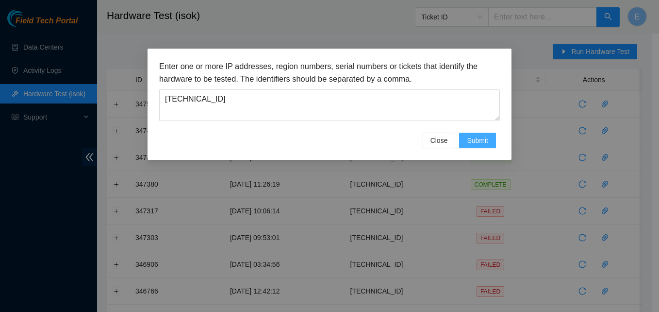
click at [472, 137] on span "Submit" at bounding box center [477, 140] width 21 height 11
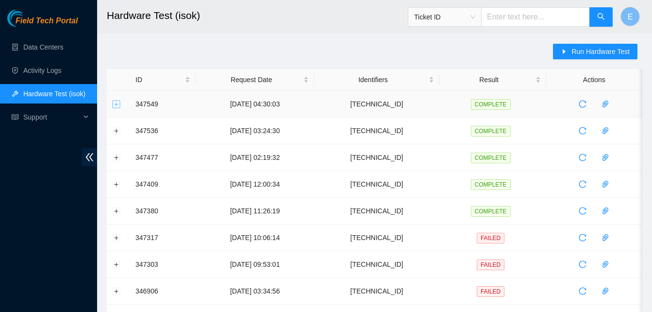
click at [117, 105] on button "Expand row" at bounding box center [117, 104] width 8 height 8
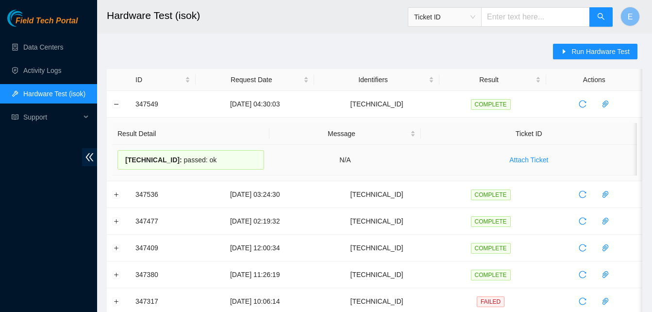
drag, startPoint x: 137, startPoint y: 101, endPoint x: 204, endPoint y: 156, distance: 86.6
copy tbody "47549 07-10-2025 04:30:03 23.62.6.38 COMPLETE Result Detail Message Ticket ID 2…"
click at [42, 72] on link "Activity Logs" at bounding box center [42, 70] width 38 height 8
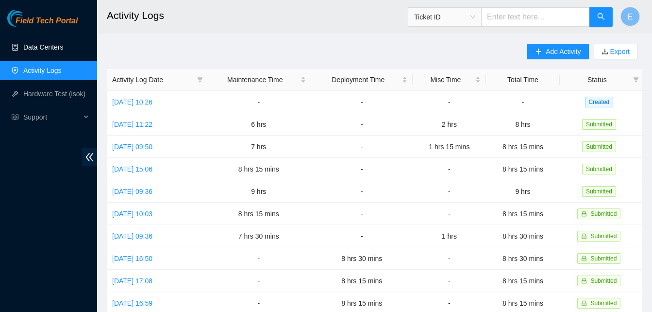
click at [34, 44] on link "Data Centers" at bounding box center [43, 47] width 40 height 8
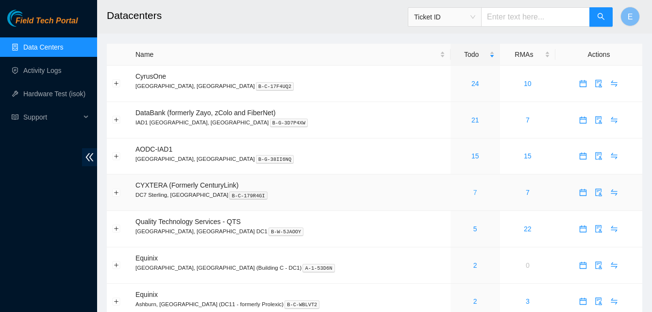
click at [473, 192] on link "7" at bounding box center [475, 192] width 4 height 8
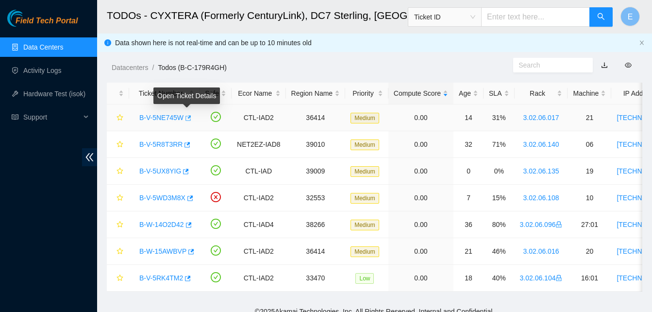
click at [188, 117] on icon "button" at bounding box center [188, 117] width 6 height 5
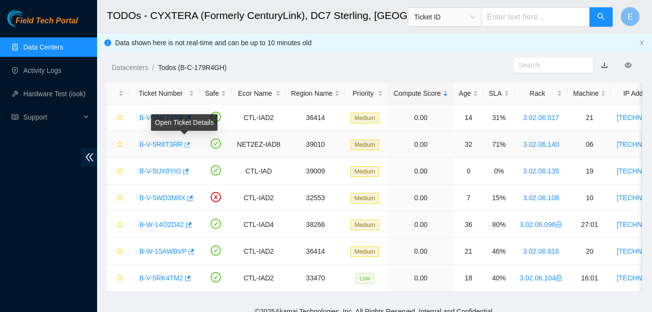
click at [185, 145] on icon "button" at bounding box center [186, 144] width 7 height 7
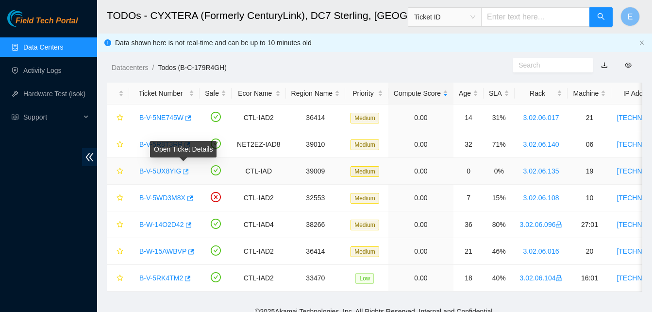
click at [183, 173] on icon "button" at bounding box center [184, 171] width 7 height 7
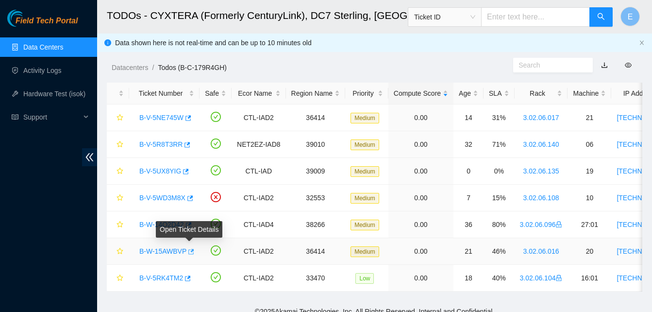
click at [192, 252] on icon "button" at bounding box center [190, 251] width 7 height 7
click at [56, 72] on link "Activity Logs" at bounding box center [42, 70] width 38 height 8
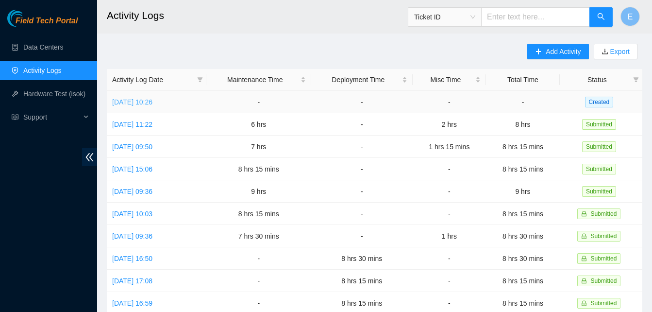
click at [143, 100] on link "Tue, 07 Oct 2025 10:26" at bounding box center [132, 102] width 40 height 8
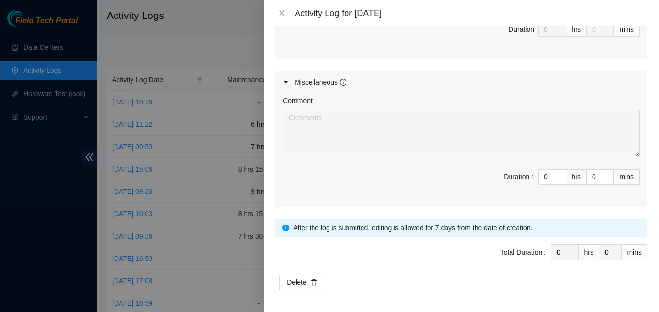
scroll to position [991, 0]
click at [587, 174] on input "0" at bounding box center [600, 175] width 27 height 15
type input "3"
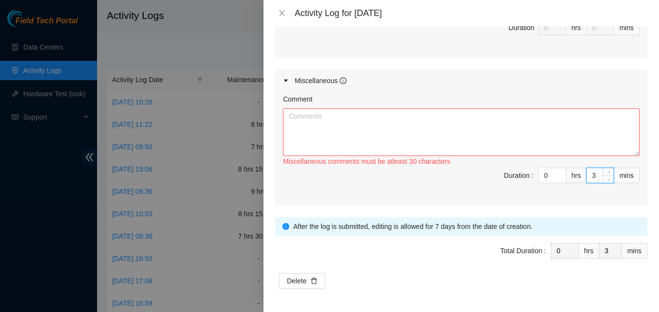
type input "30"
click at [466, 117] on textarea "Comment" at bounding box center [461, 132] width 357 height 48
type textarea "c"
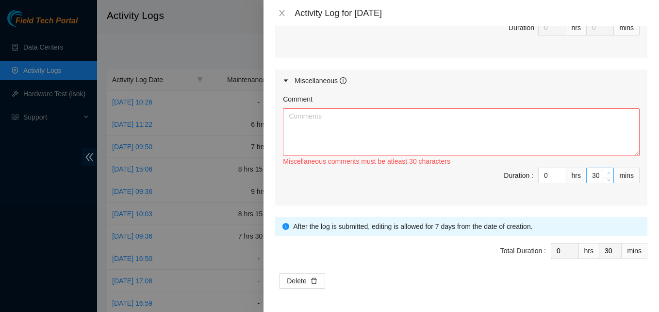
type input "31"
click at [606, 175] on span "up" at bounding box center [609, 173] width 6 height 6
type input "3"
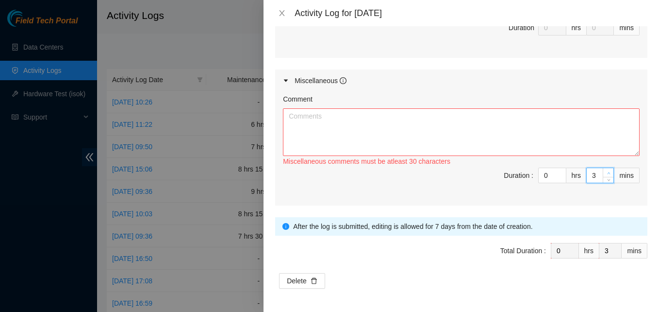
type input "0"
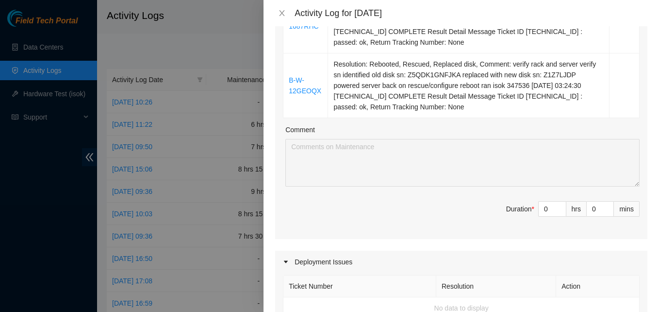
scroll to position [608, 0]
type input "0"
click at [543, 205] on input "0" at bounding box center [552, 209] width 27 height 15
type input "8"
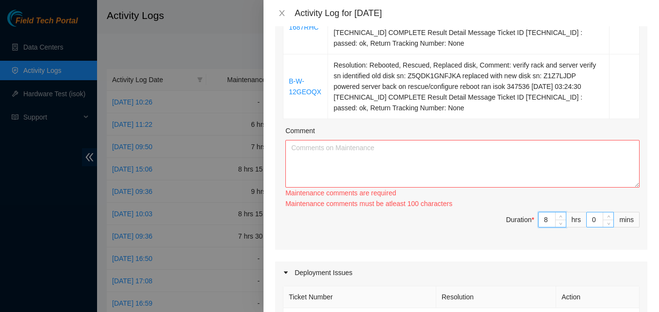
type input "8"
click at [587, 220] on input "0" at bounding box center [600, 219] width 27 height 15
type input "1"
type input "15"
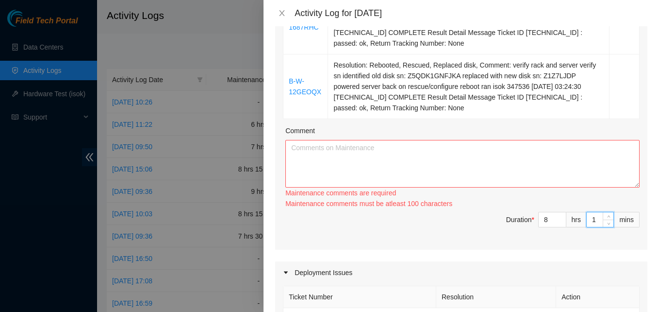
type input "15"
click at [488, 159] on textarea "Comment" at bounding box center [462, 164] width 354 height 48
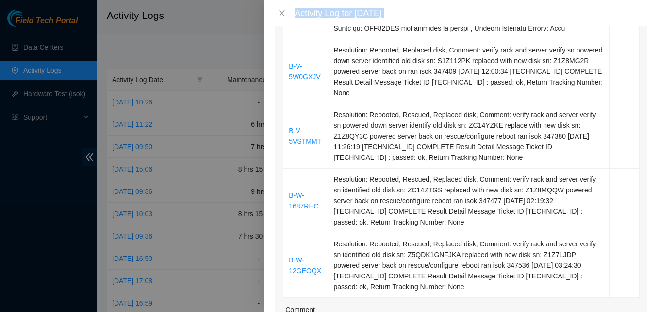
scroll to position [462, 0]
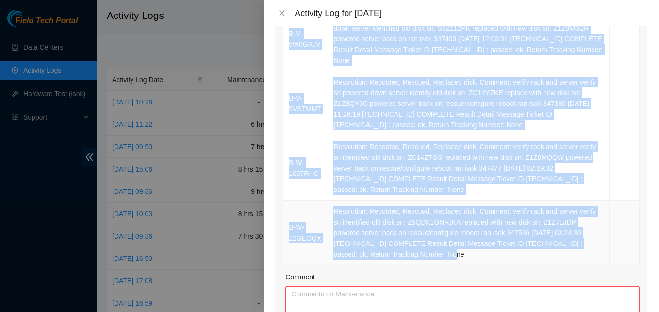
drag, startPoint x: 287, startPoint y: 145, endPoint x: 402, endPoint y: 253, distance: 158.3
click at [402, 253] on tbody "B-V-5WYZNXP Resolution: Rebooted, Rescued, Replaced disk, Comment: verify rack …" at bounding box center [461, 7] width 356 height 515
copy tbody "B-V-5WYZNXP Resolution: Rebooted, Rescued, Replaced disk, Comment: verify rack …"
click at [349, 295] on textarea "Comment" at bounding box center [462, 310] width 354 height 48
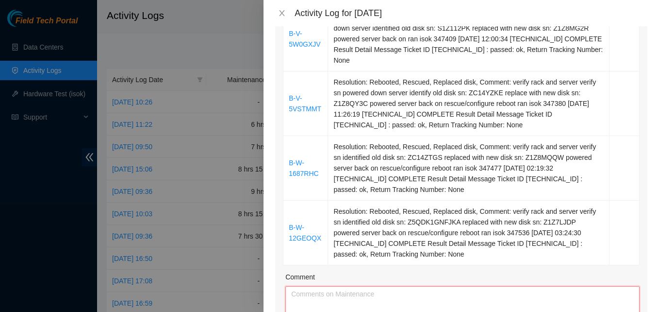
paste textarea "B-V-5WYZNXP Resolution: Rebooted, Rescued, Replaced disk, Comment: verify rack …"
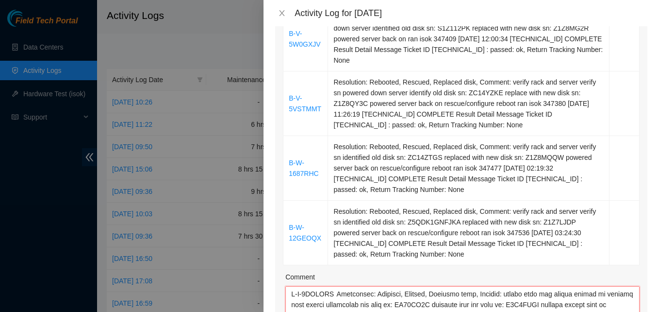
scroll to position [483, 0]
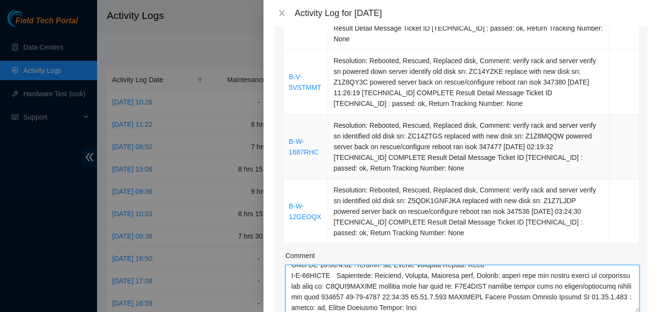
type textarea "B-V-5WYZNXP Resolution: Rebooted, Rescued, Replaced disk, Comment: verify rack …"
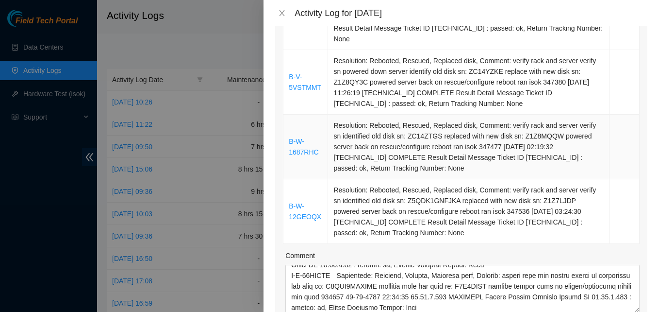
click at [395, 159] on td "Resolution: Rebooted, Rescued, Replaced disk, Comment: verify rack and server v…" at bounding box center [468, 147] width 281 height 65
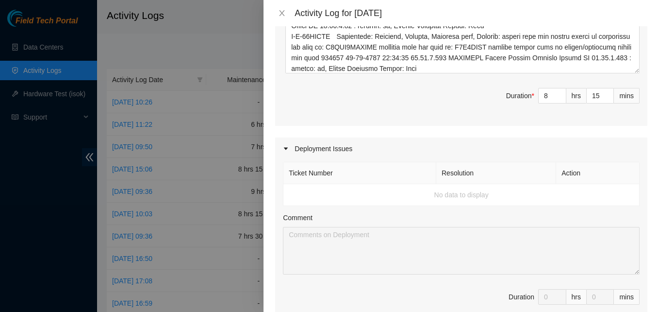
scroll to position [723, 0]
click at [593, 94] on input "15" at bounding box center [600, 95] width 27 height 15
type input "1"
type input "0"
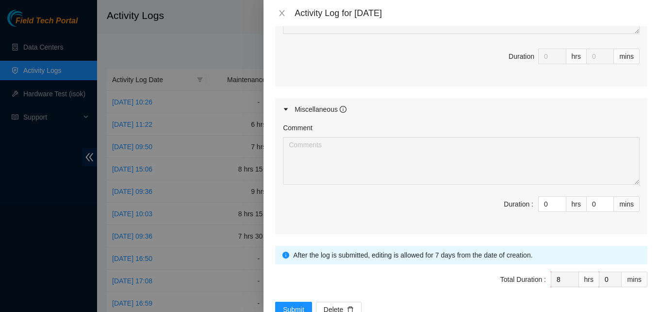
scroll to position [963, 0]
type input "0"
click at [593, 207] on input "0" at bounding box center [600, 203] width 27 height 15
type input "1"
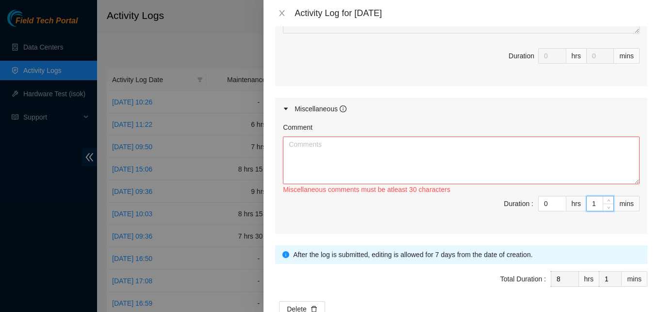
type input "15"
click at [477, 139] on textarea "Comment" at bounding box center [461, 160] width 357 height 48
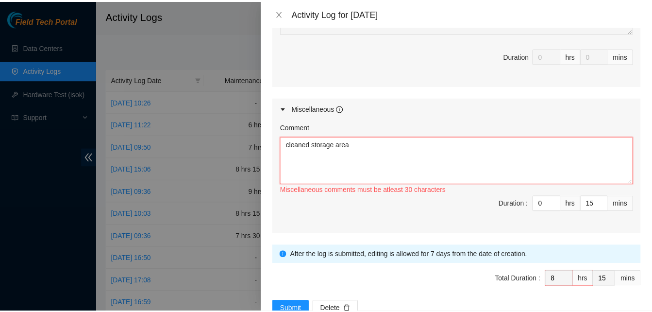
scroll to position [991, 0]
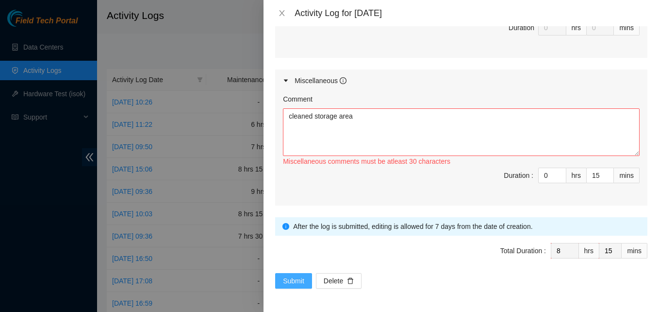
click at [293, 280] on span "Submit" at bounding box center [293, 280] width 21 height 11
click at [299, 275] on span "Submit" at bounding box center [293, 280] width 21 height 11
click at [299, 283] on span "Submit" at bounding box center [293, 280] width 21 height 11
click at [352, 141] on textarea "cleaned storage area" at bounding box center [461, 132] width 357 height 48
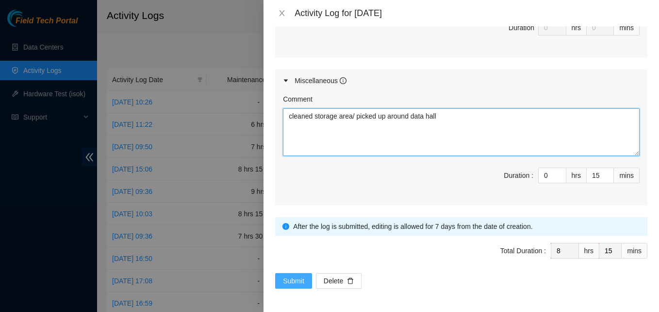
type textarea "cleaned storage area/ picked up around data hall"
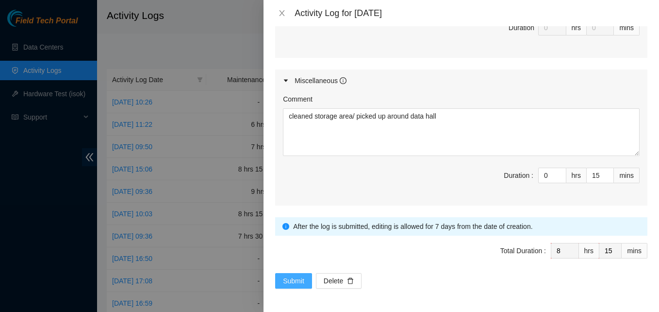
click at [297, 279] on span "Submit" at bounding box center [293, 280] width 21 height 11
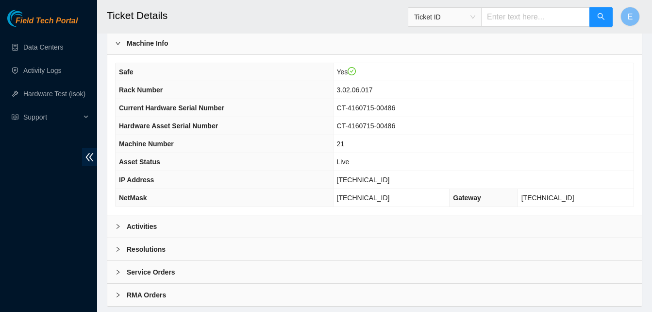
scroll to position [336, 0]
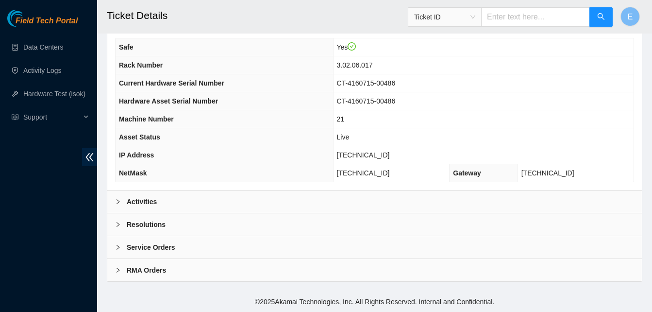
click at [146, 198] on b "Activities" at bounding box center [142, 201] width 30 height 11
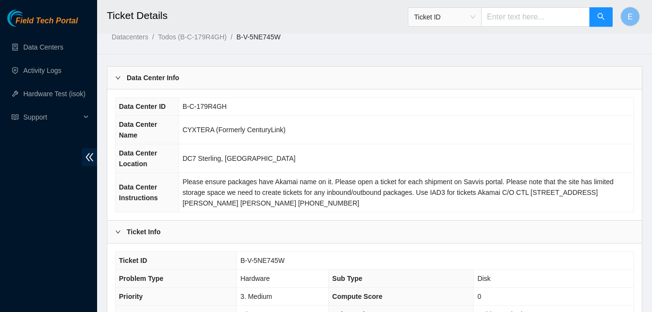
scroll to position [0, 0]
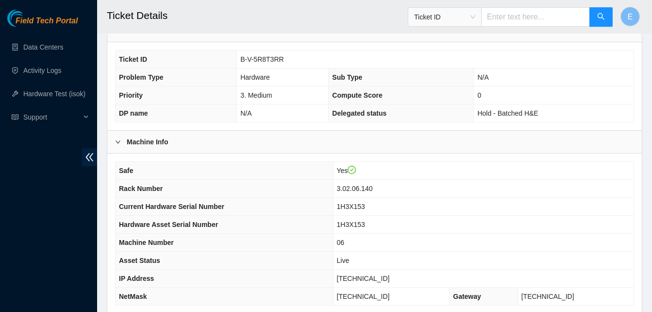
scroll to position [336, 0]
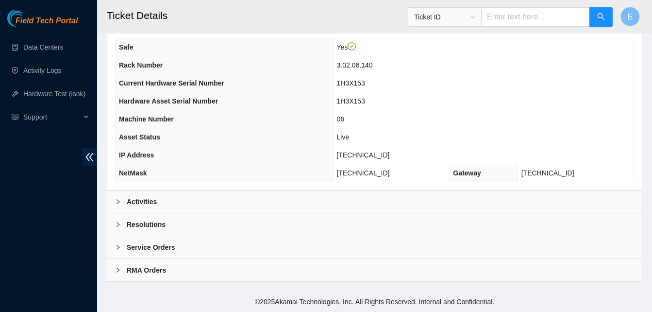
click at [140, 202] on b "Activities" at bounding box center [142, 201] width 30 height 11
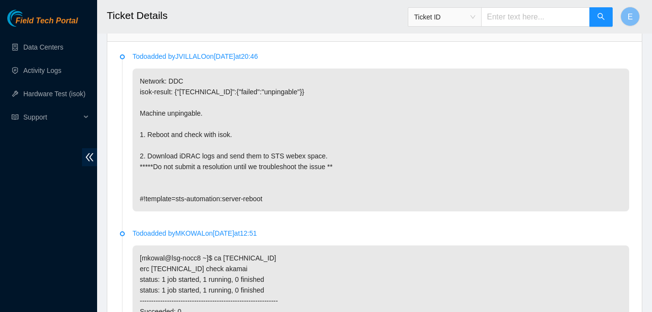
scroll to position [508, 0]
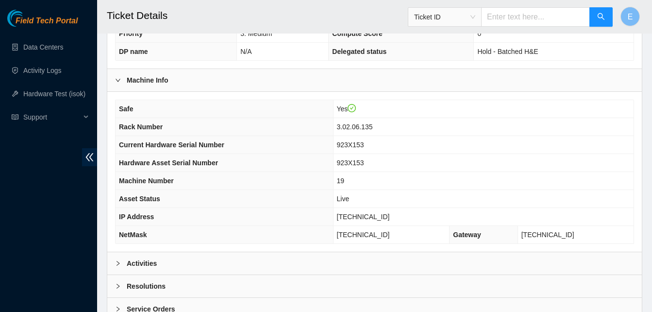
scroll to position [336, 0]
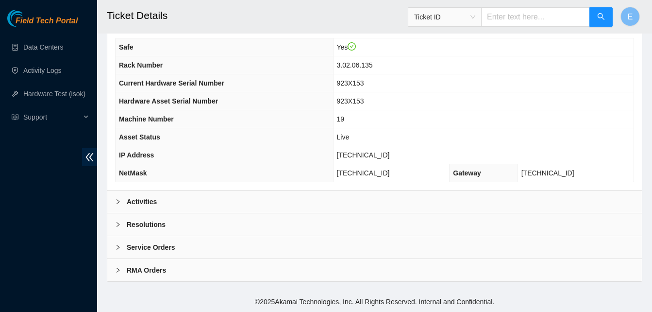
click at [143, 200] on b "Activities" at bounding box center [142, 201] width 30 height 11
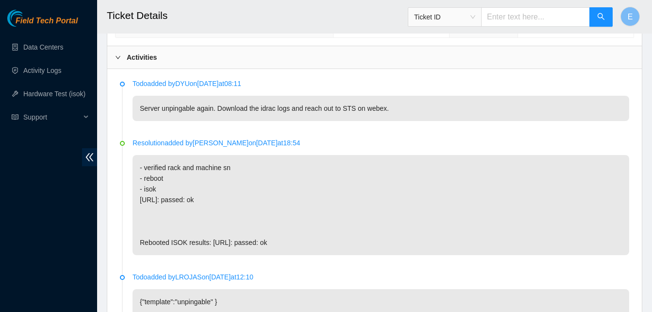
scroll to position [481, 0]
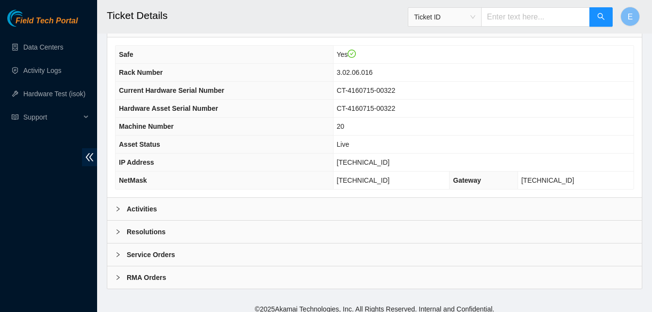
scroll to position [336, 0]
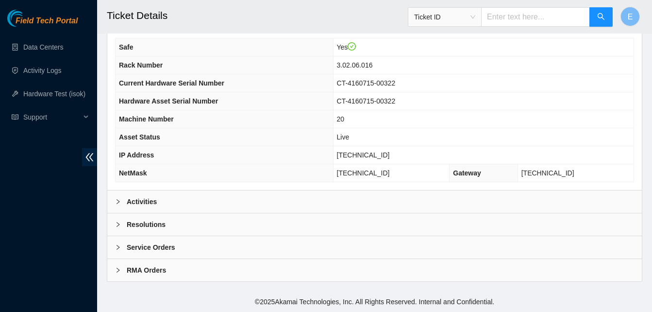
click at [142, 199] on b "Activities" at bounding box center [142, 201] width 30 height 11
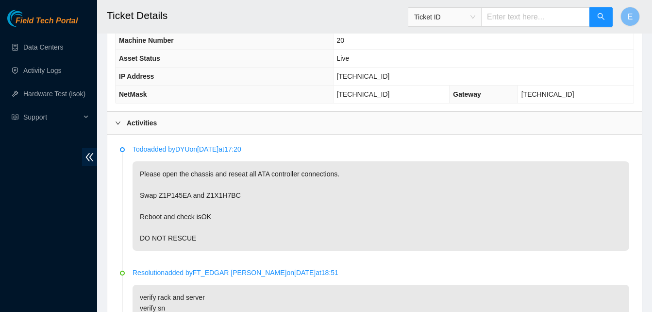
scroll to position [416, 0]
